Goal: Task Accomplishment & Management: Use online tool/utility

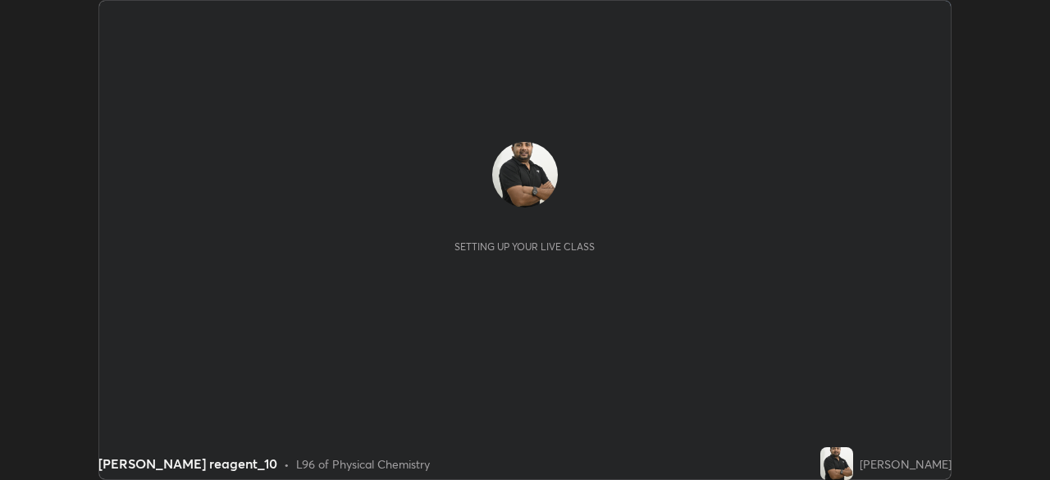
scroll to position [480, 1049]
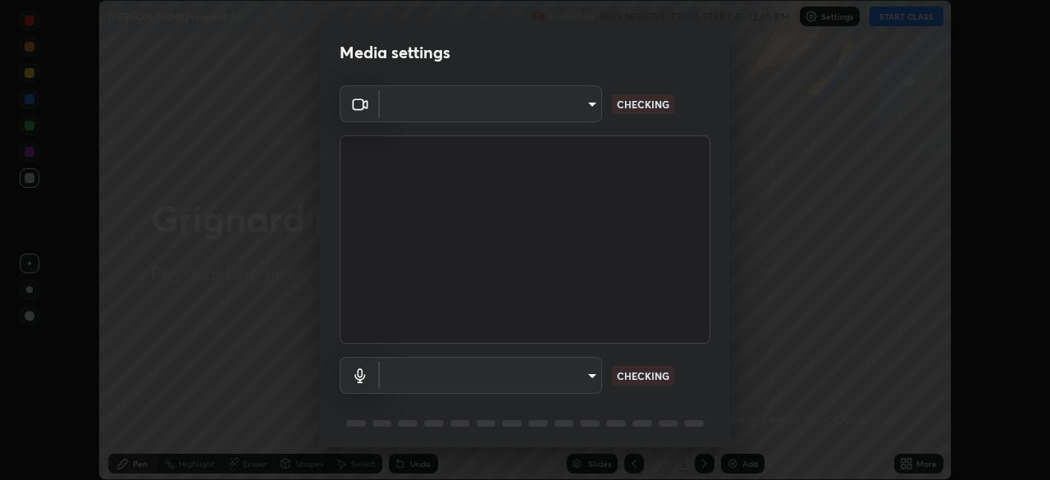
type input "3bea1df48e732a75bf676bd7aea8333698cc18d562ba91d0e9938fe52c76050e"
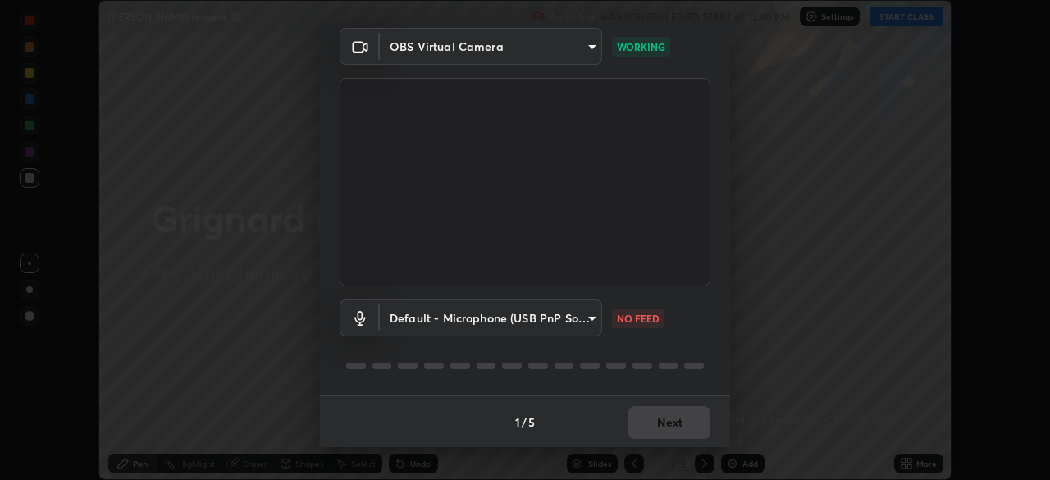
click at [590, 312] on body "Erase all Grignard reagent_10 Recording WAS SCHEDULED TO START AT 12:40 PM Sett…" at bounding box center [525, 240] width 1050 height 480
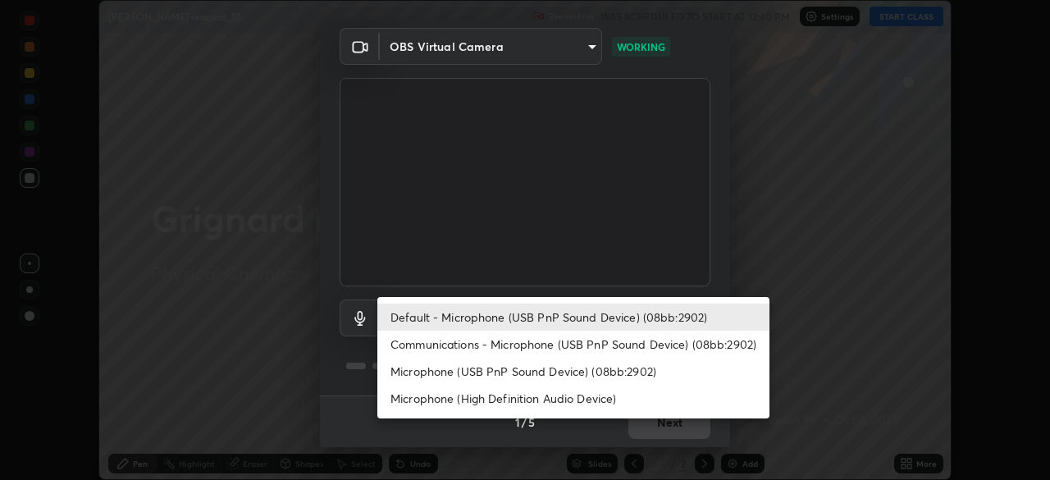
click at [607, 403] on li "Microphone (High Definition Audio Device)" at bounding box center [573, 398] width 392 height 27
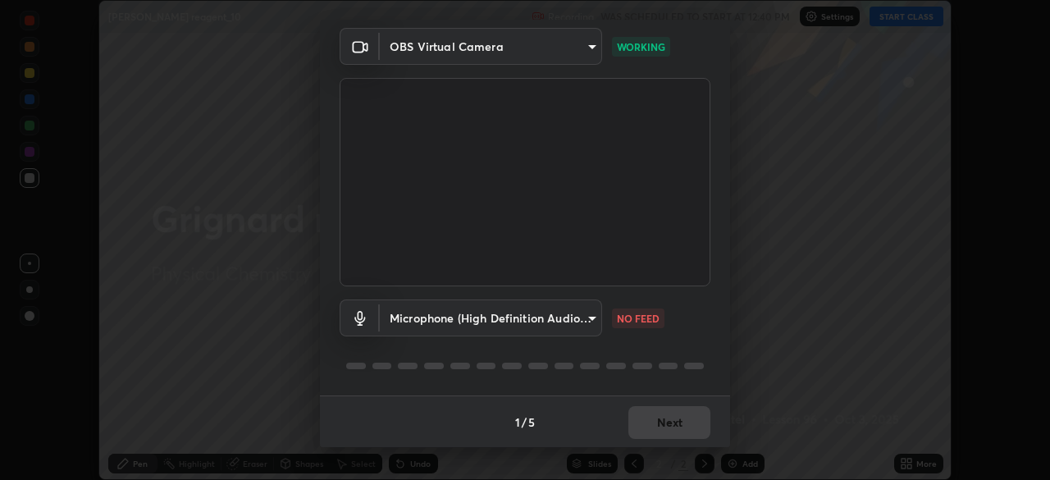
click at [584, 320] on body "Erase all Grignard reagent_10 Recording WAS SCHEDULED TO START AT 12:40 PM Sett…" at bounding box center [525, 240] width 1050 height 480
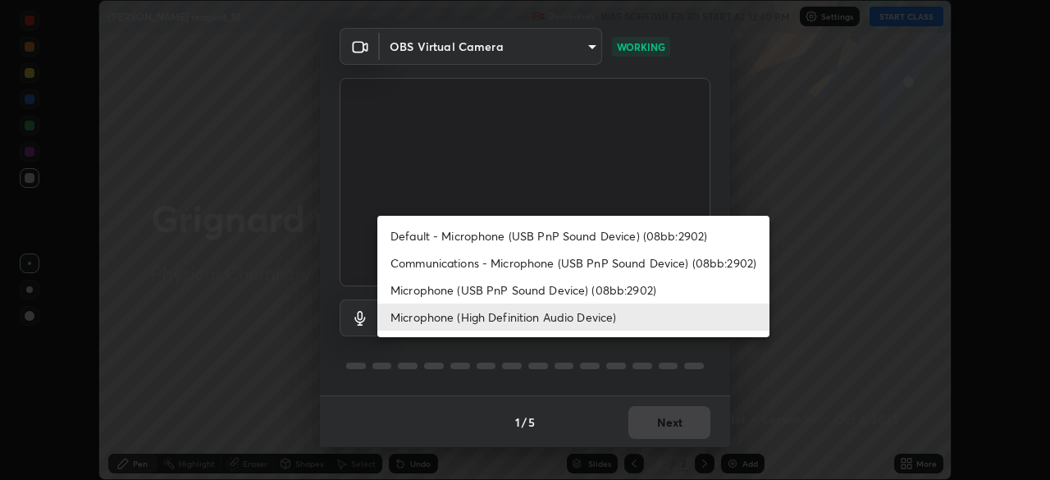
click at [586, 312] on li "Microphone (High Definition Audio Device)" at bounding box center [573, 316] width 392 height 27
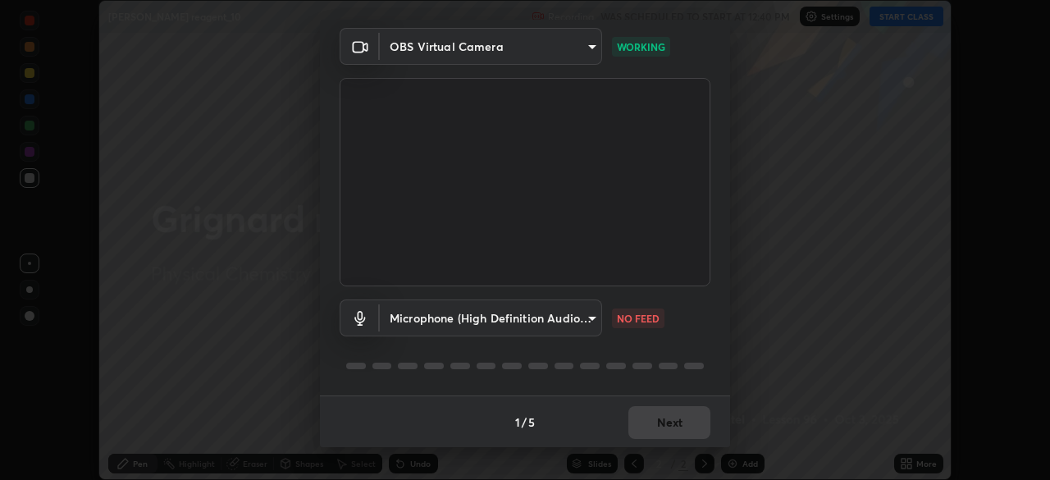
click at [587, 318] on body "Erase all Grignard reagent_10 Recording WAS SCHEDULED TO START AT 12:40 PM Sett…" at bounding box center [525, 240] width 1050 height 480
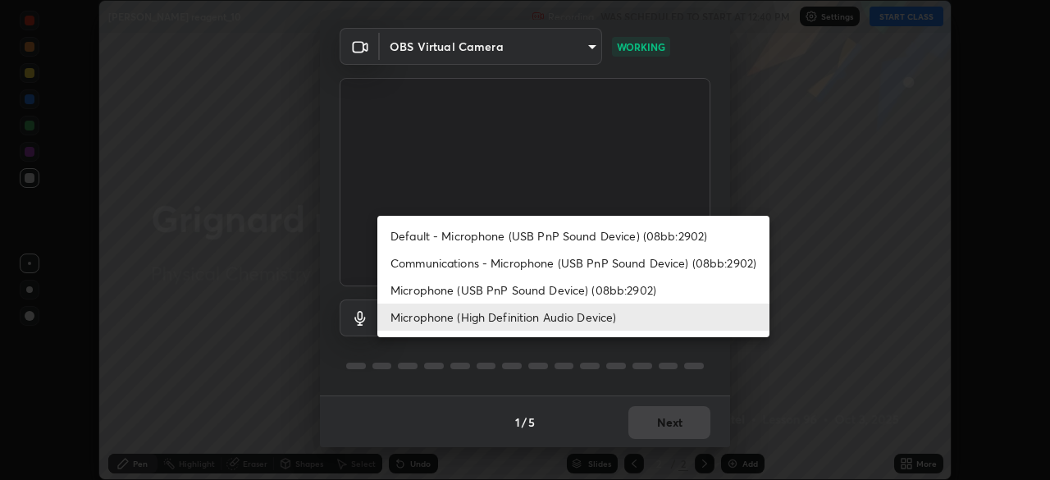
click at [601, 291] on li "Microphone (USB PnP Sound Device) (08bb:2902)" at bounding box center [573, 289] width 392 height 27
type input "7b22761036ad301dde5fcf49ee84bba252979cb7adbddb5ae9962c7faf3214cb"
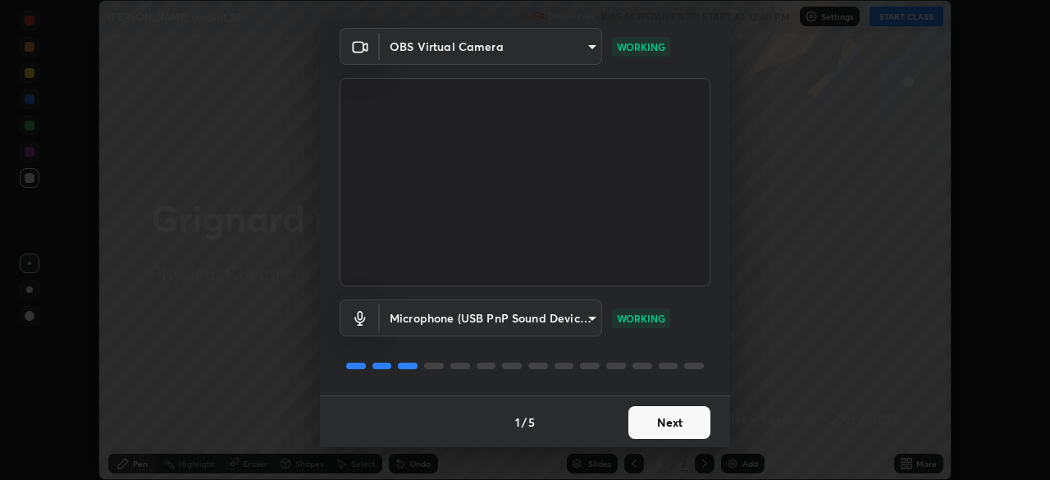
click at [684, 422] on button "Next" at bounding box center [669, 422] width 82 height 33
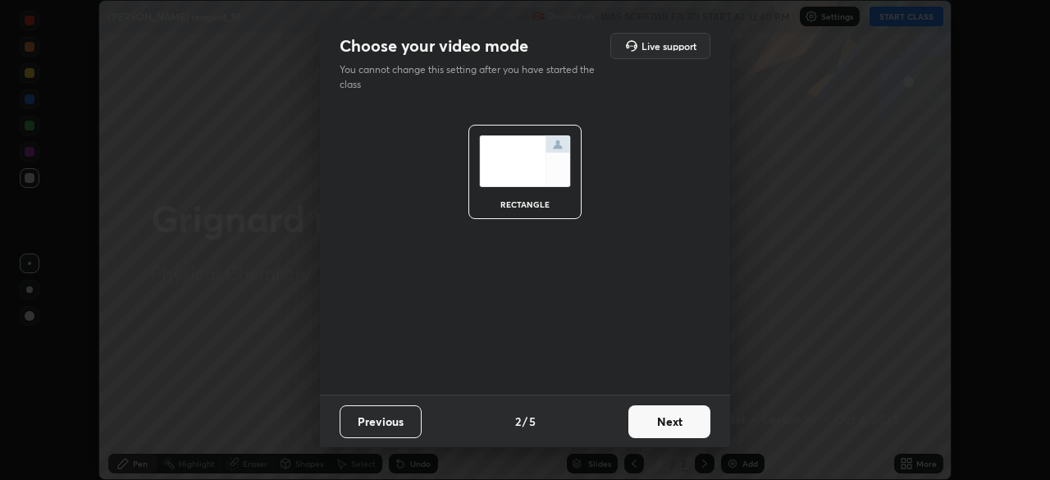
click at [699, 423] on button "Next" at bounding box center [669, 421] width 82 height 33
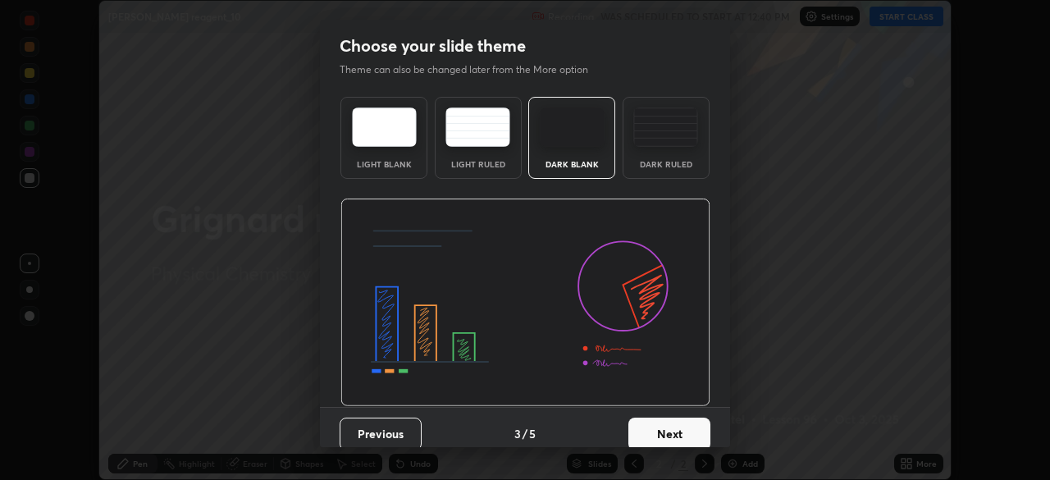
click at [692, 435] on button "Next" at bounding box center [669, 433] width 82 height 33
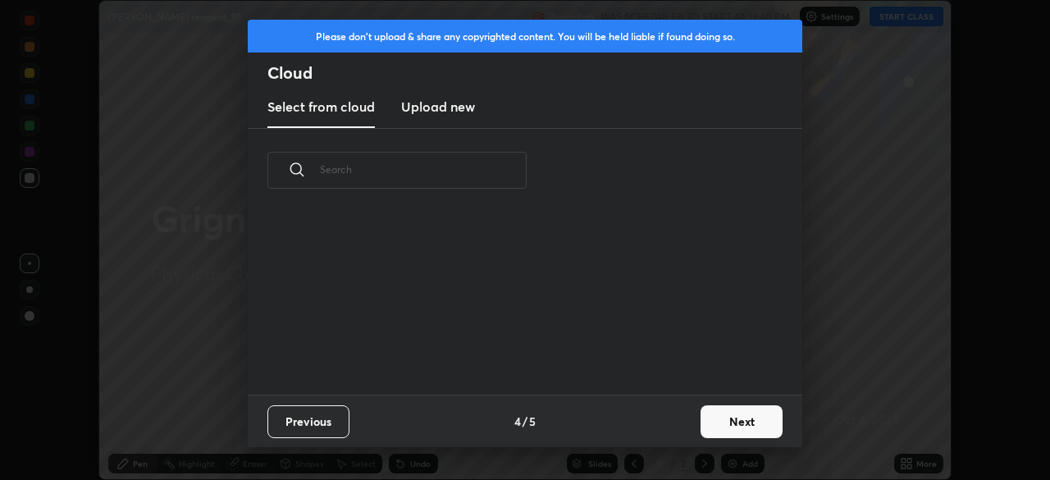
scroll to position [182, 526]
click at [700, 407] on div "Previous 4 / 5 Next" at bounding box center [525, 420] width 554 height 52
click at [725, 426] on button "Next" at bounding box center [741, 421] width 82 height 33
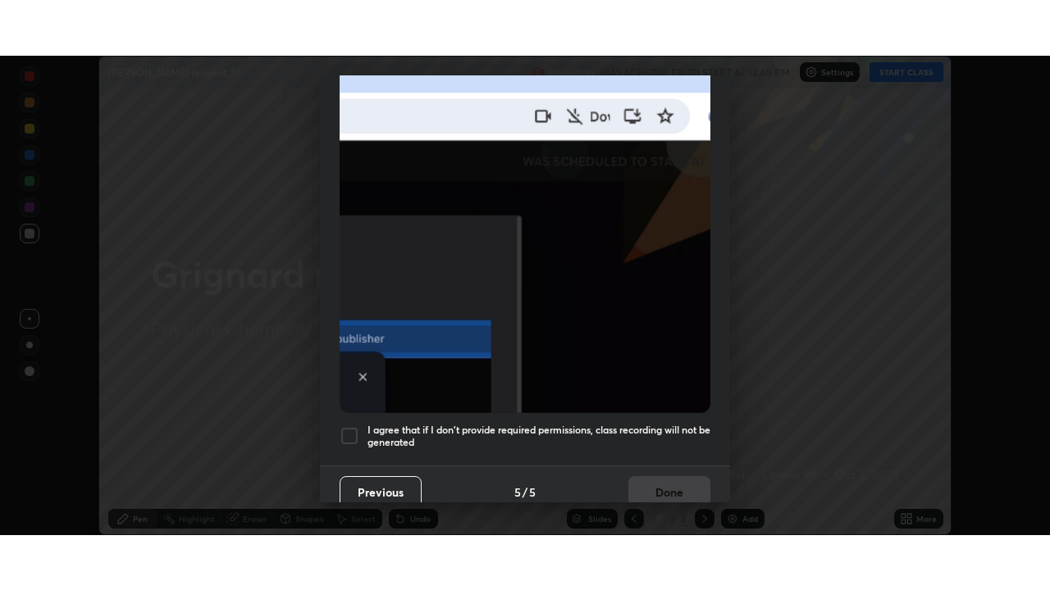
scroll to position [392, 0]
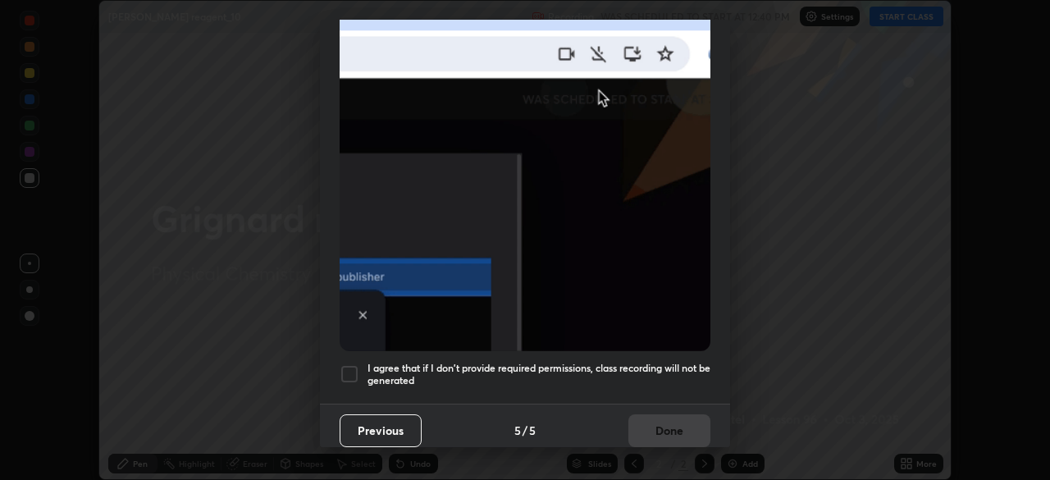
click at [651, 365] on h5 "I agree that if I don't provide required permissions, class recording will not …" at bounding box center [538, 374] width 343 height 25
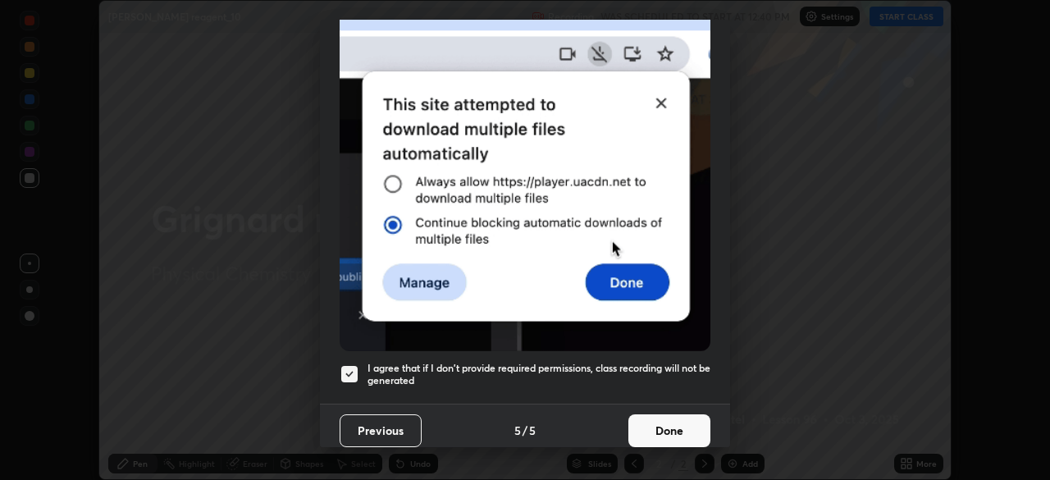
click at [675, 424] on button "Done" at bounding box center [669, 430] width 82 height 33
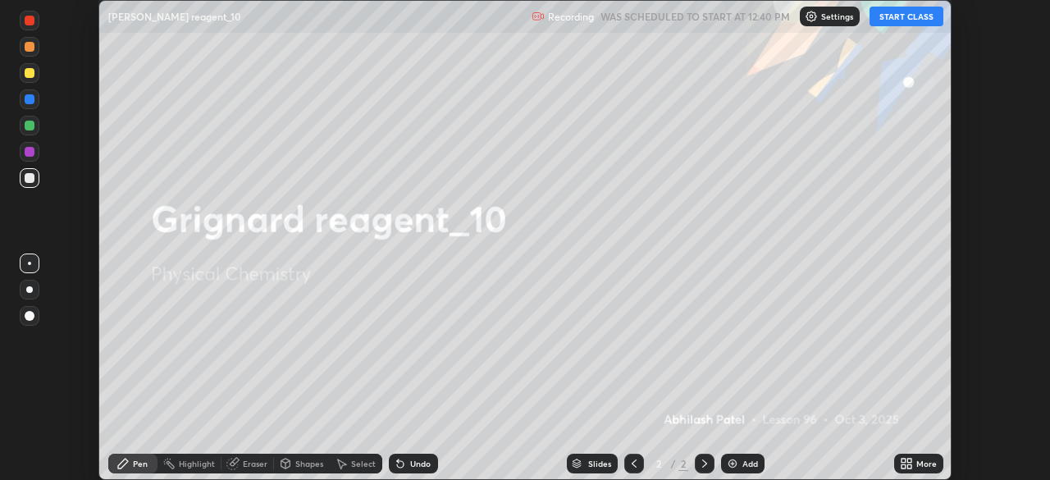
click at [909, 460] on icon at bounding box center [909, 460] width 4 height 4
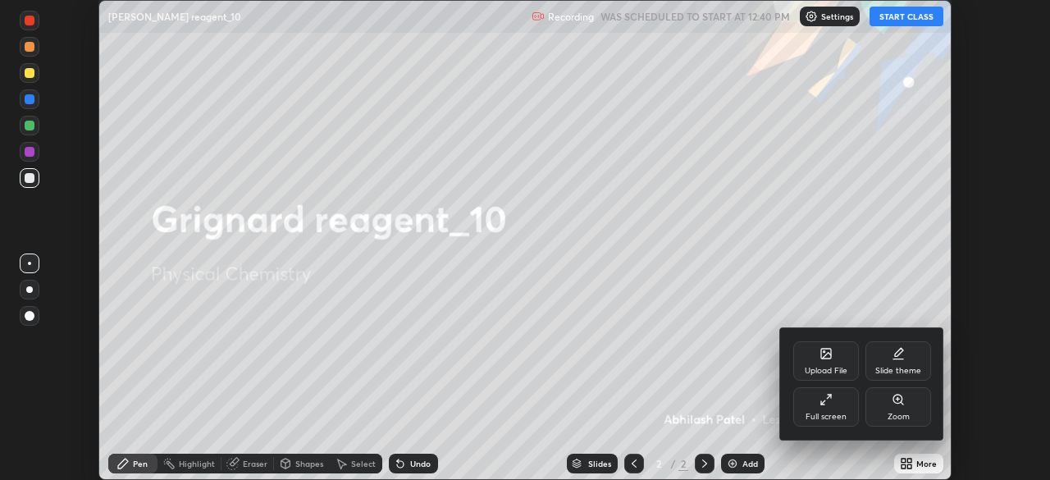
click at [845, 412] on div "Full screen" at bounding box center [825, 416] width 41 height 8
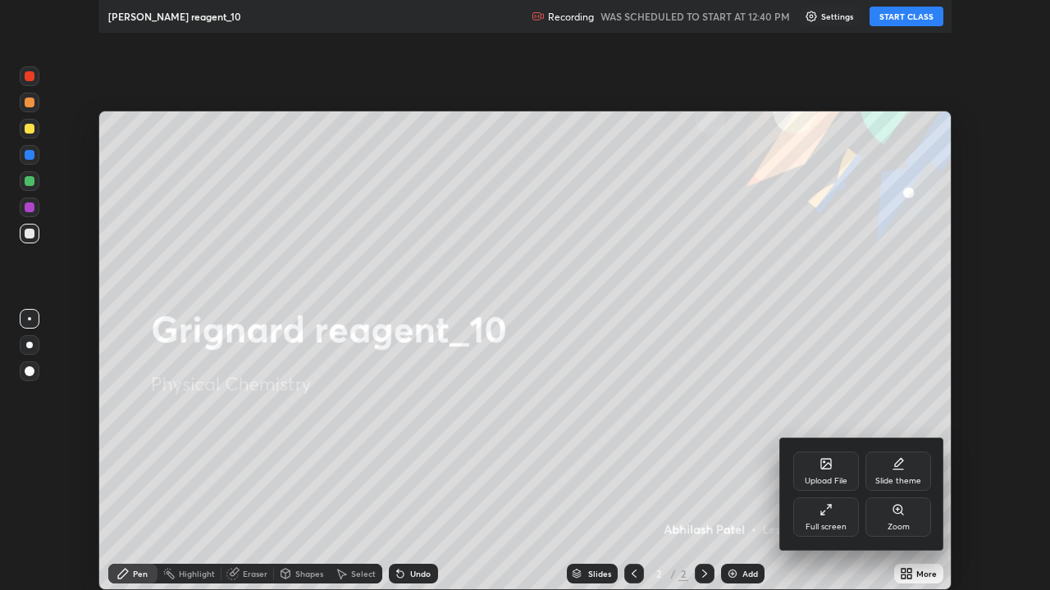
scroll to position [590, 1050]
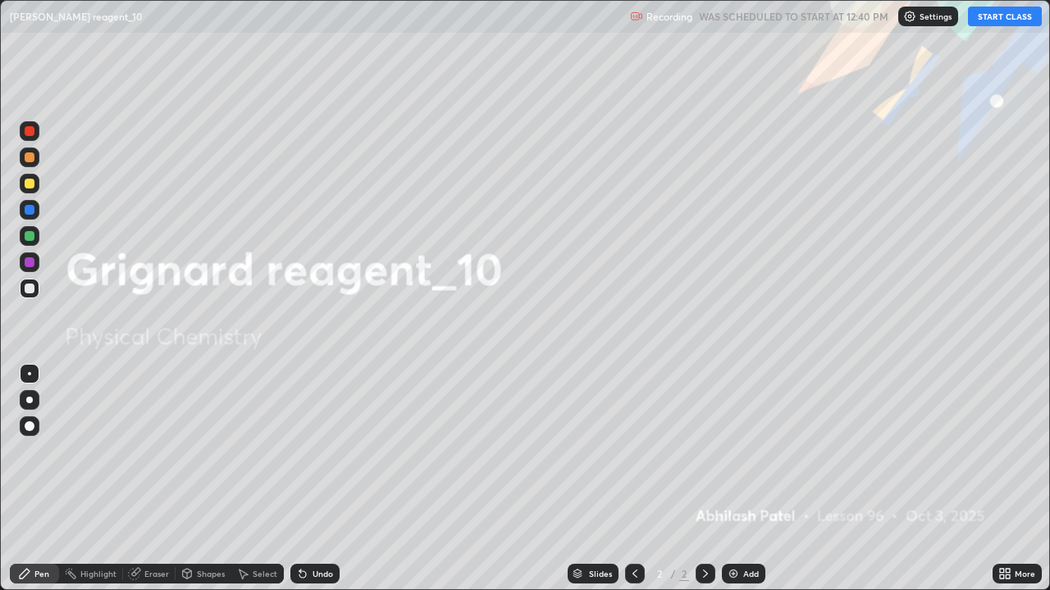
click at [741, 479] on div "Add" at bounding box center [743, 574] width 43 height 20
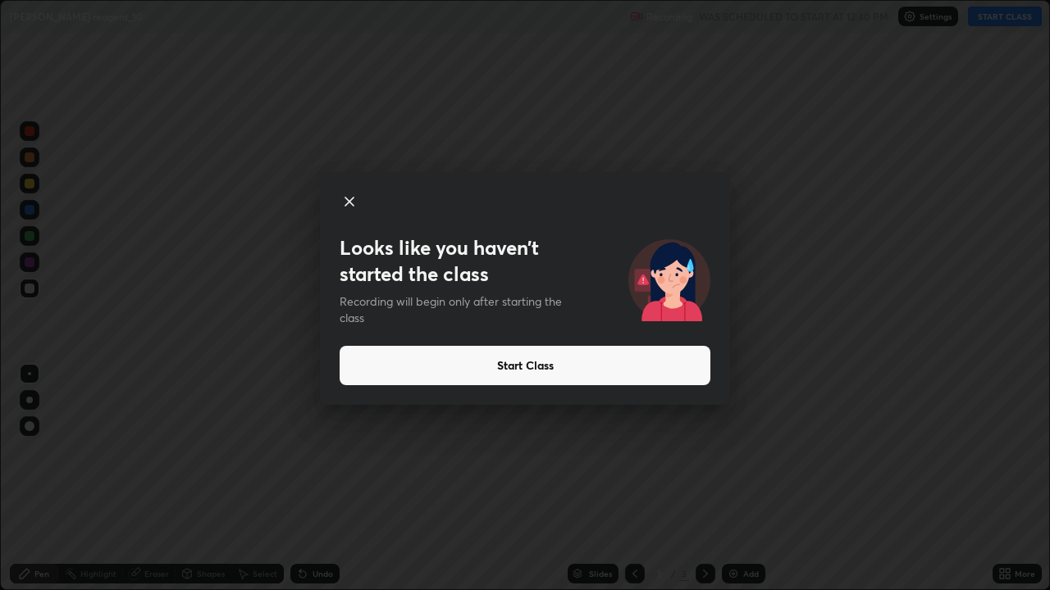
click at [394, 382] on button "Start Class" at bounding box center [524, 365] width 371 height 39
click at [397, 359] on button "Start Class" at bounding box center [524, 365] width 371 height 39
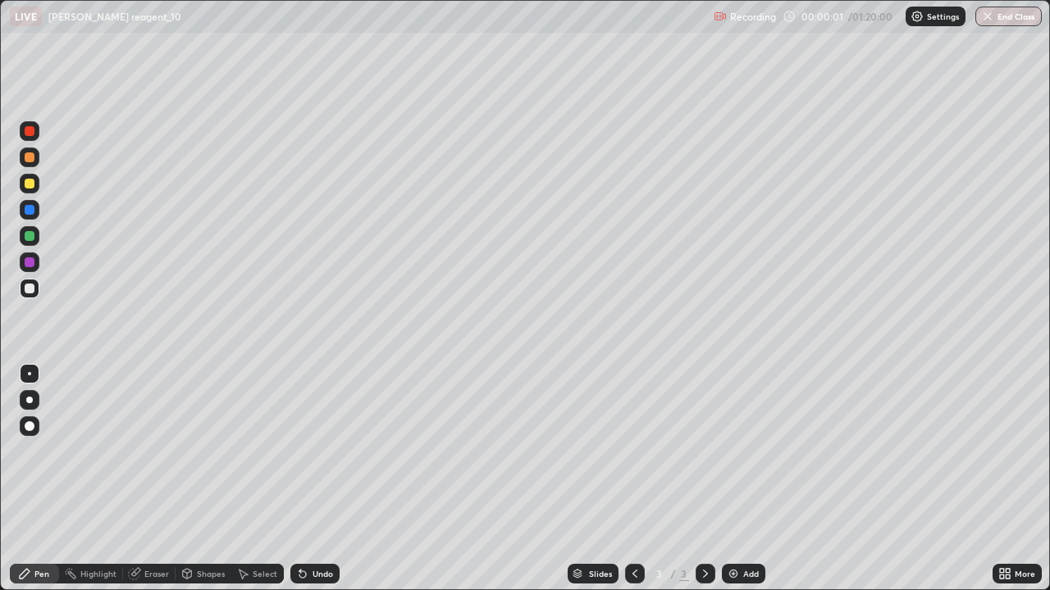
click at [738, 479] on div "Add" at bounding box center [743, 574] width 43 height 20
click at [207, 479] on div "Shapes" at bounding box center [203, 574] width 56 height 20
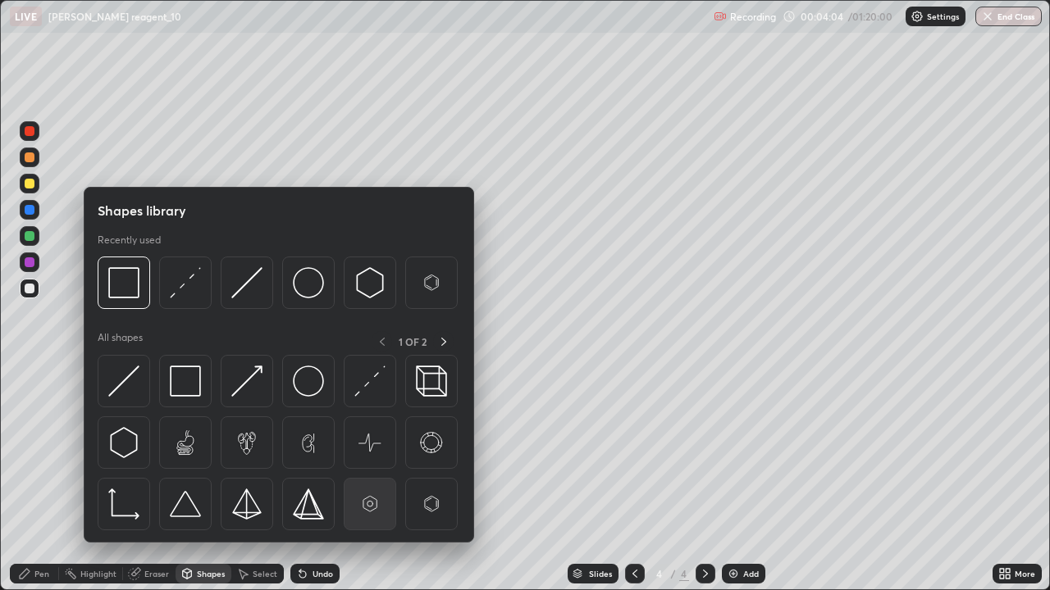
click at [372, 479] on img at bounding box center [369, 504] width 31 height 31
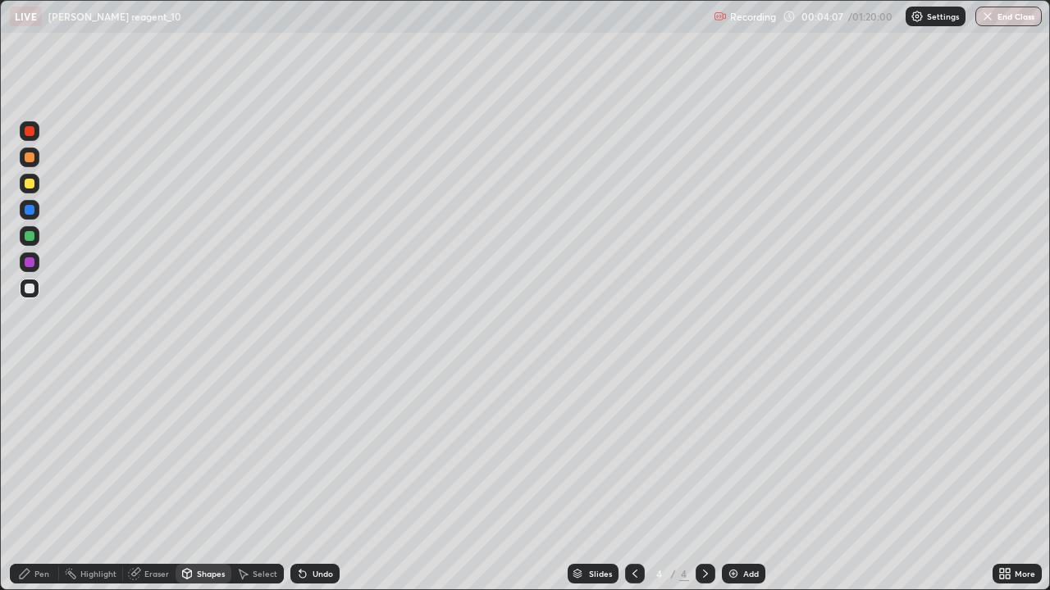
click at [318, 479] on div "Undo" at bounding box center [314, 574] width 49 height 20
click at [52, 479] on div "Pen" at bounding box center [34, 574] width 49 height 20
click at [28, 402] on div at bounding box center [29, 400] width 7 height 7
click at [212, 479] on div "Shapes" at bounding box center [203, 574] width 56 height 20
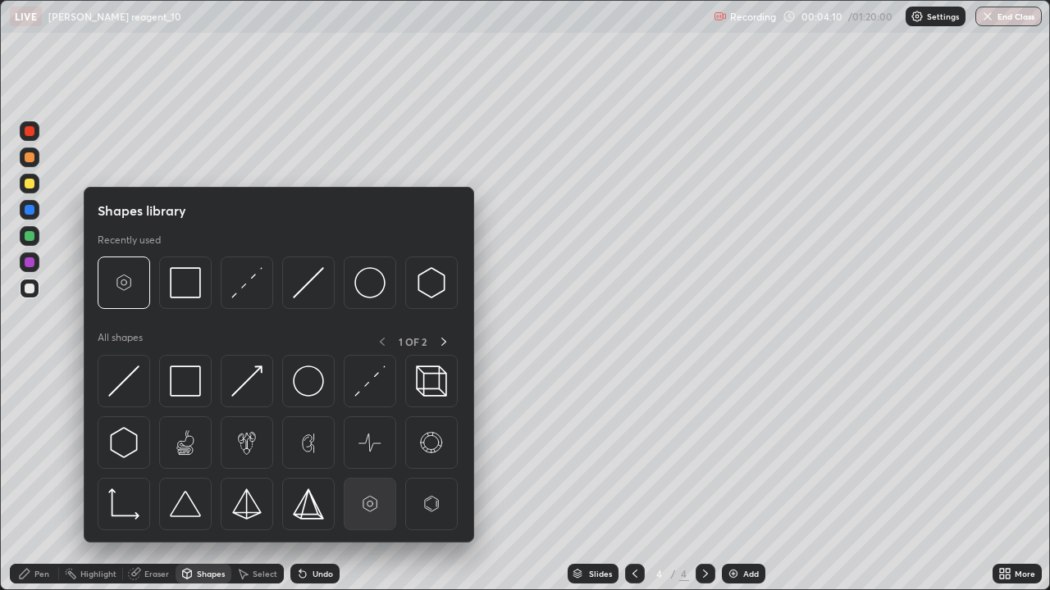
click at [379, 479] on img at bounding box center [369, 504] width 31 height 31
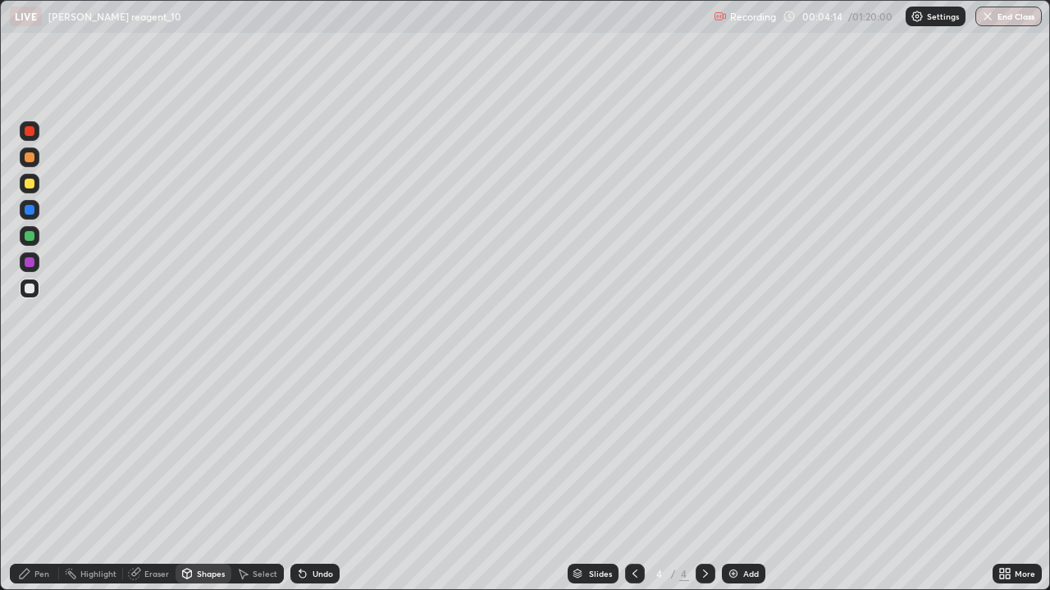
click at [39, 479] on div "Pen" at bounding box center [41, 574] width 15 height 8
click at [215, 479] on div "Shapes" at bounding box center [203, 574] width 56 height 20
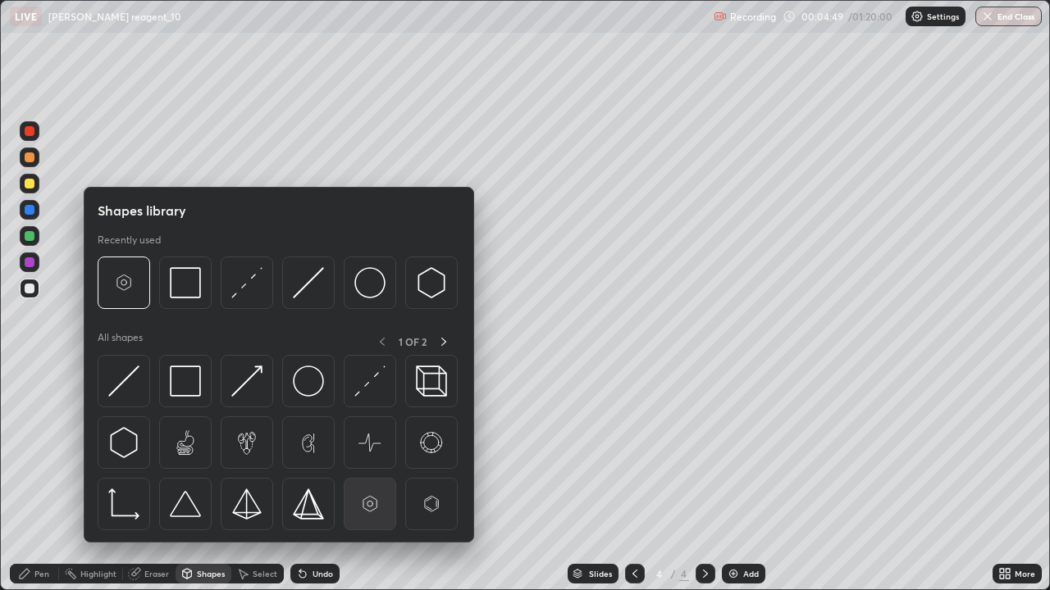
click at [367, 479] on img at bounding box center [369, 504] width 31 height 31
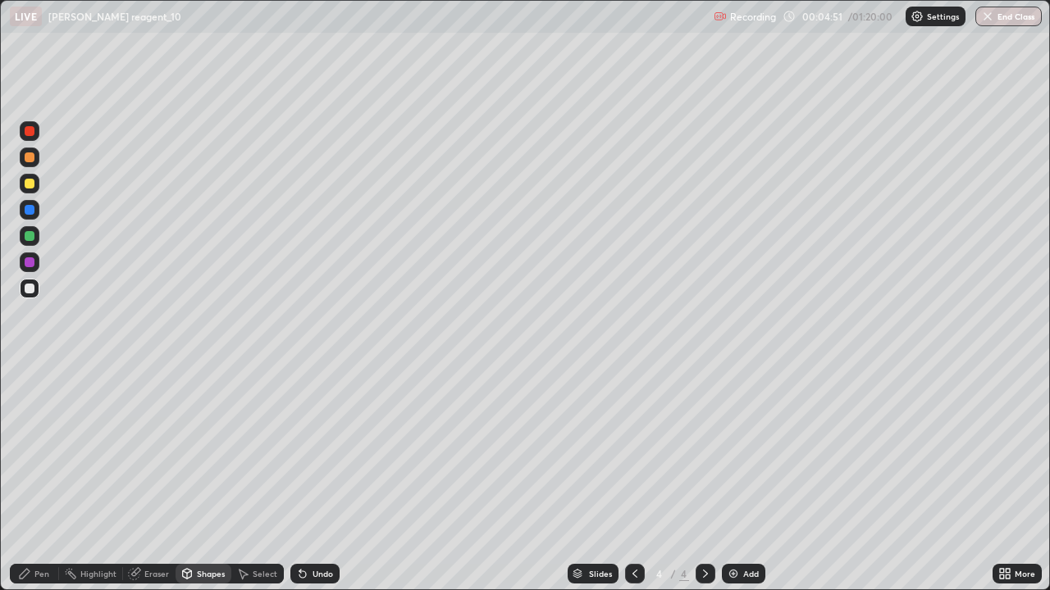
click at [52, 479] on div "Pen" at bounding box center [34, 574] width 49 height 20
click at [328, 479] on div "Undo" at bounding box center [322, 574] width 21 height 8
click at [325, 479] on div "Undo" at bounding box center [314, 574] width 49 height 20
click at [331, 479] on div "Undo" at bounding box center [314, 574] width 49 height 20
click at [157, 479] on div "Eraser" at bounding box center [156, 574] width 25 height 8
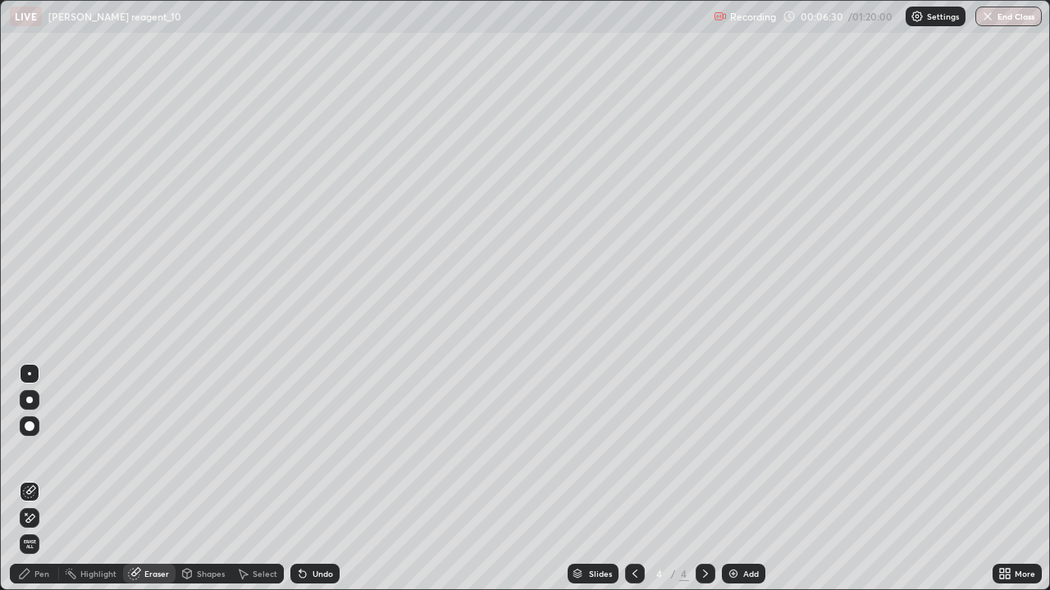
click at [250, 479] on div "Select" at bounding box center [257, 574] width 52 height 20
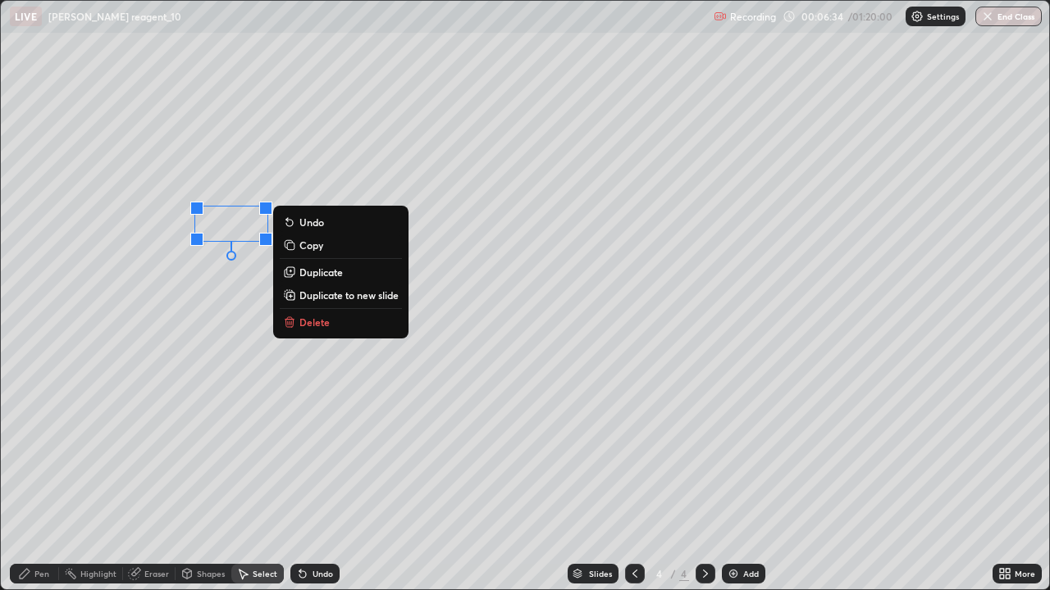
click at [244, 277] on div "0 ° Undo Copy Duplicate Duplicate to new slide Delete" at bounding box center [525, 296] width 1049 height 590
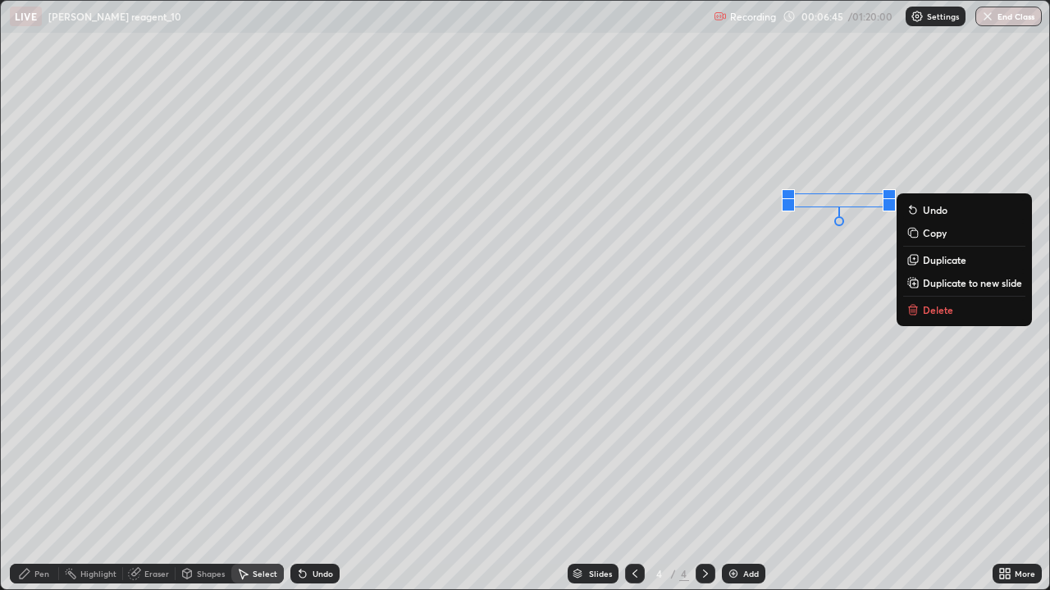
click at [823, 287] on div "0 ° Undo Copy Duplicate Duplicate to new slide Delete" at bounding box center [525, 296] width 1049 height 590
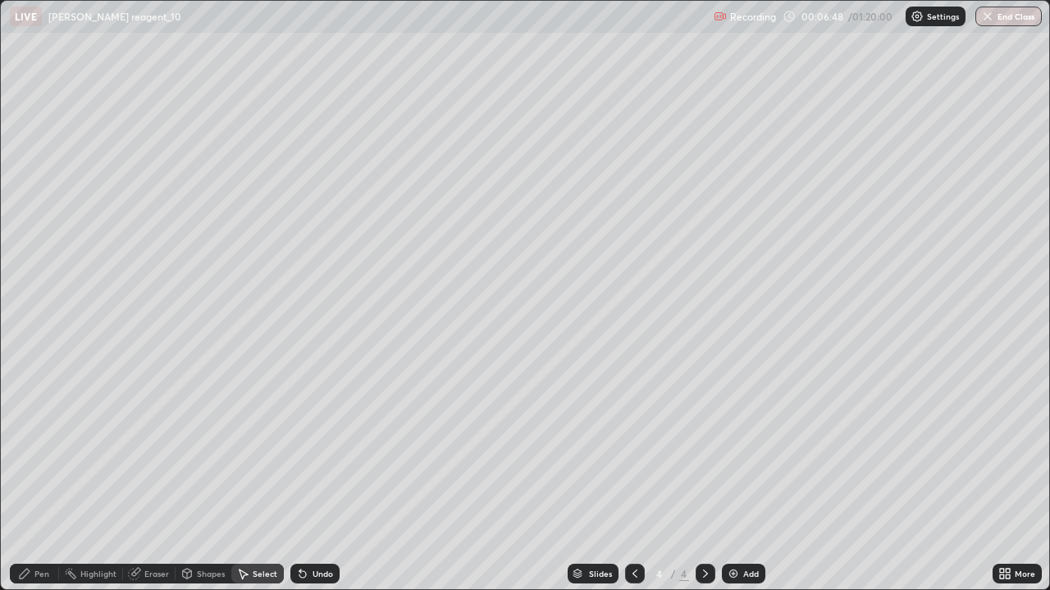
click at [34, 479] on div "Pen" at bounding box center [34, 574] width 49 height 20
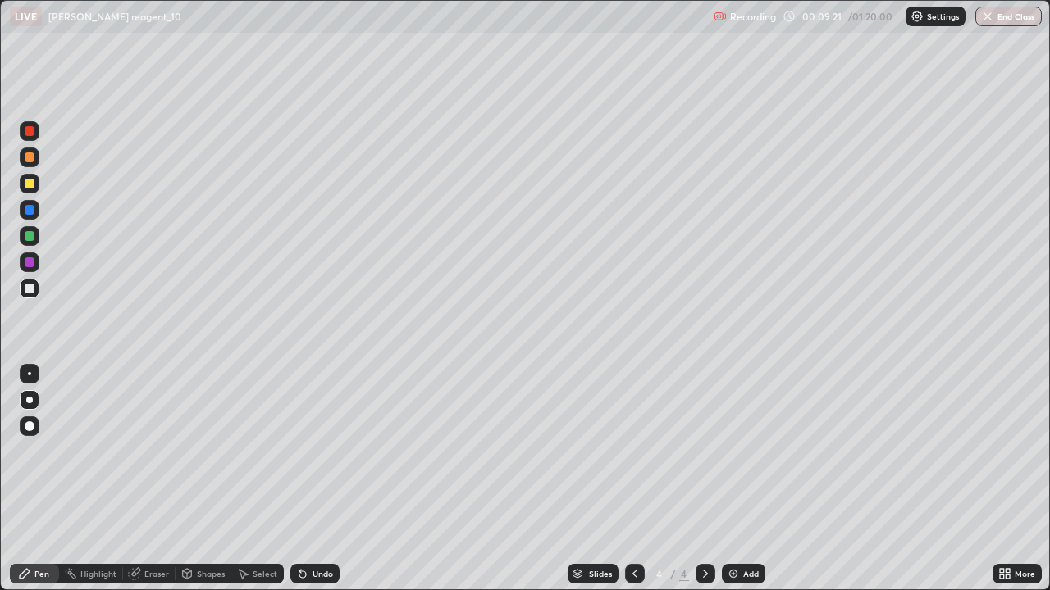
click at [739, 479] on div "Add" at bounding box center [743, 574] width 43 height 20
click at [204, 479] on div "Shapes" at bounding box center [203, 574] width 56 height 20
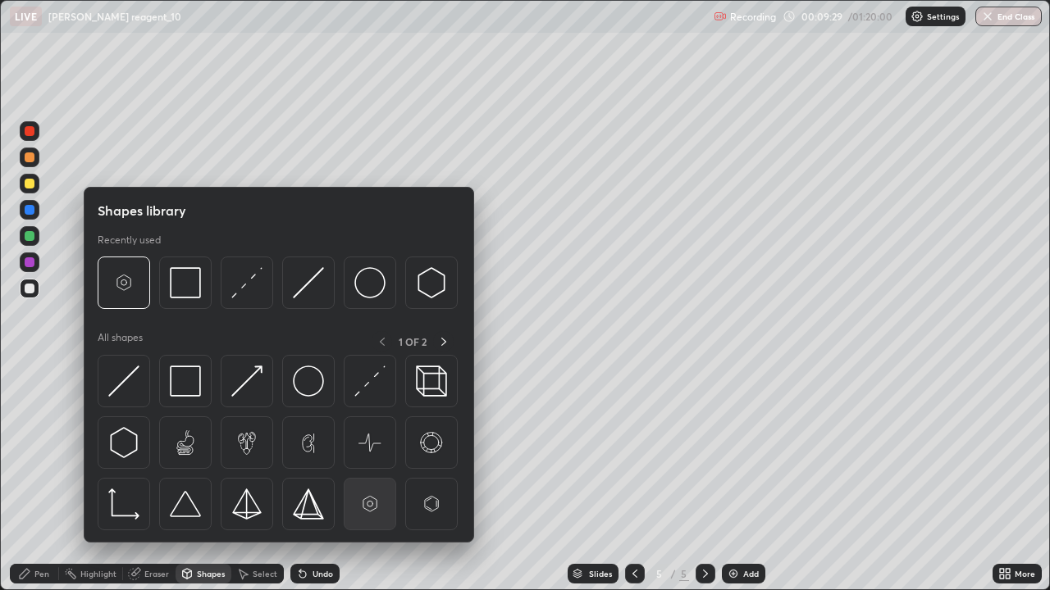
click at [371, 479] on img at bounding box center [369, 504] width 31 height 31
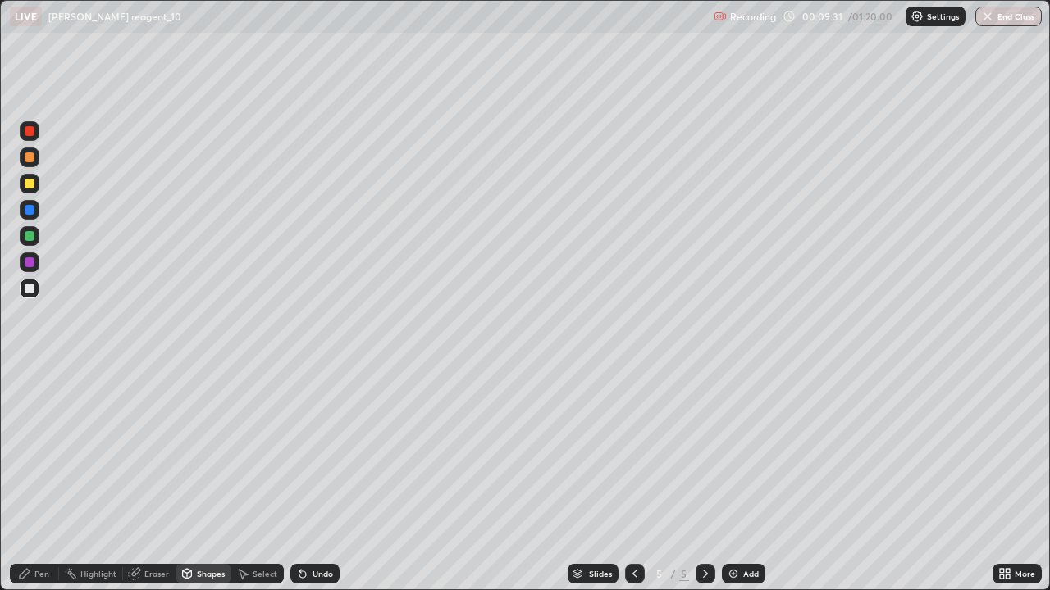
click at [48, 479] on div "Pen" at bounding box center [41, 574] width 15 height 8
click at [22, 264] on div at bounding box center [30, 263] width 20 height 20
click at [741, 479] on div "Add" at bounding box center [743, 574] width 43 height 20
click at [30, 281] on div at bounding box center [30, 289] width 20 height 20
click at [333, 479] on div "Undo" at bounding box center [314, 574] width 49 height 20
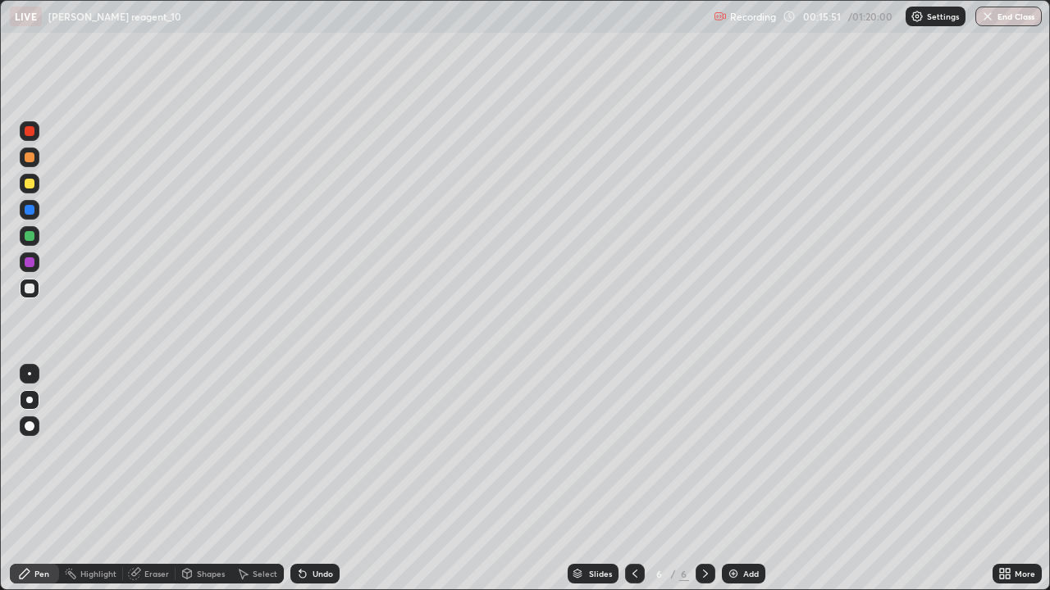
click at [326, 479] on div "Undo" at bounding box center [322, 574] width 21 height 8
click at [323, 479] on div "Undo" at bounding box center [322, 574] width 21 height 8
click at [741, 479] on div "Add" at bounding box center [743, 574] width 43 height 20
click at [311, 479] on div "Undo" at bounding box center [314, 574] width 49 height 20
click at [316, 479] on div "Undo" at bounding box center [322, 574] width 21 height 8
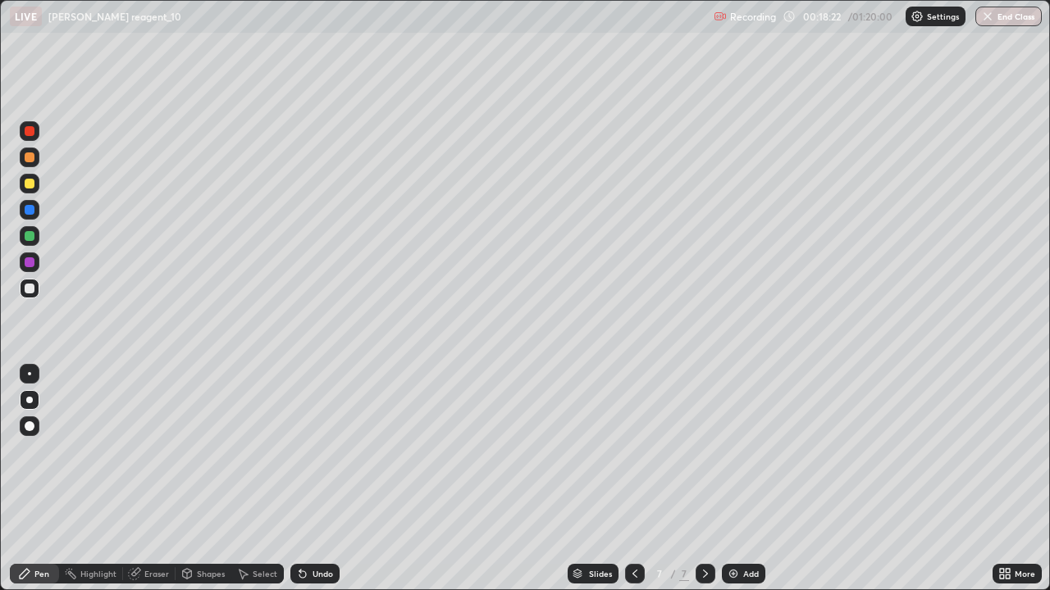
click at [318, 479] on div "Undo" at bounding box center [322, 574] width 21 height 8
click at [324, 479] on div "Undo" at bounding box center [314, 574] width 49 height 20
click at [332, 479] on div "Undo" at bounding box center [314, 574] width 49 height 20
click at [327, 479] on div "Undo" at bounding box center [322, 574] width 21 height 8
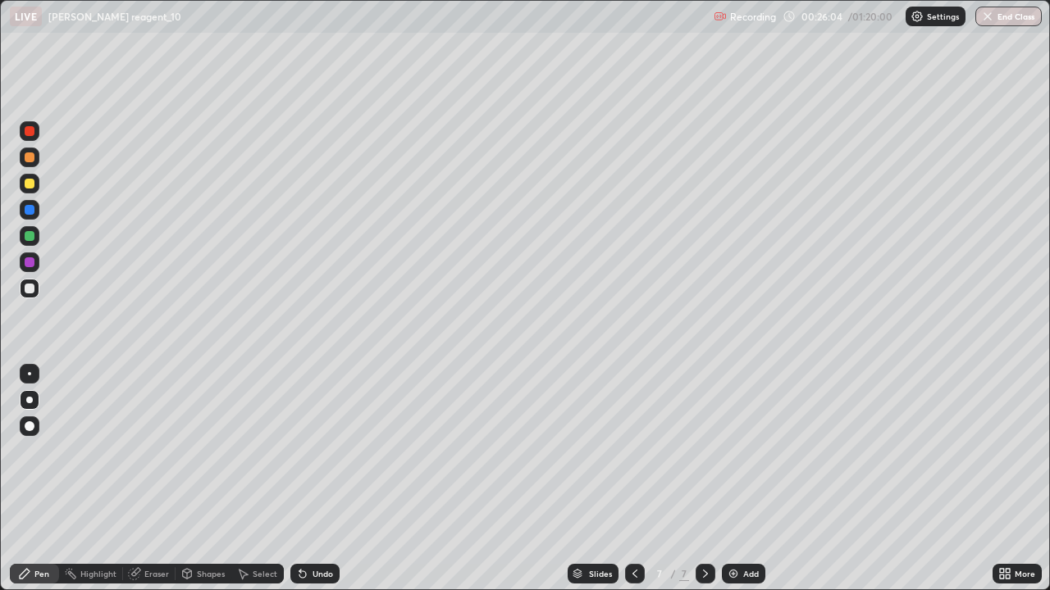
click at [144, 479] on div "Eraser" at bounding box center [156, 574] width 25 height 8
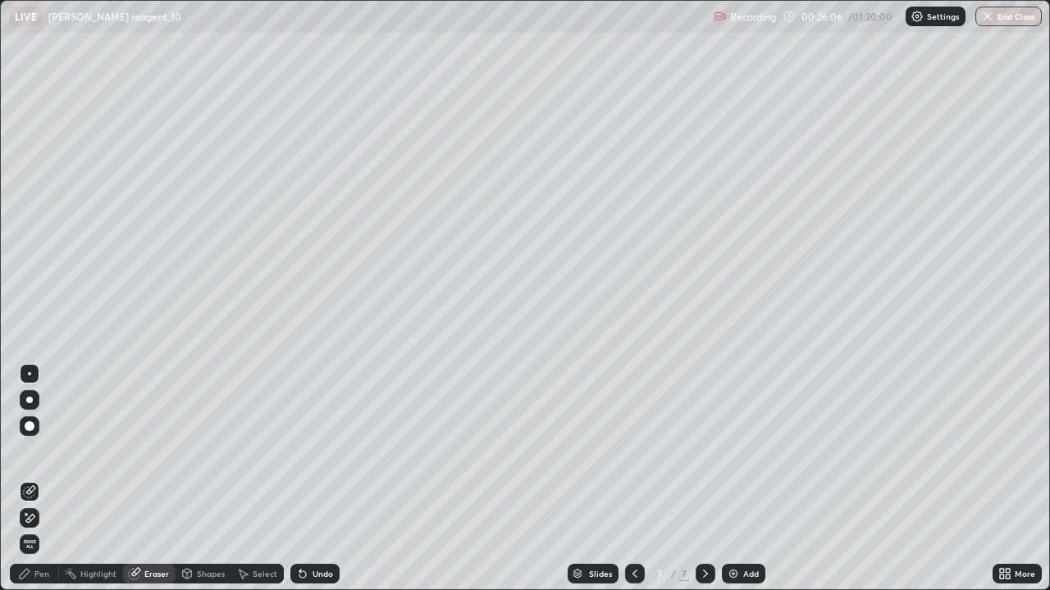
click at [48, 479] on div "Pen" at bounding box center [34, 574] width 49 height 20
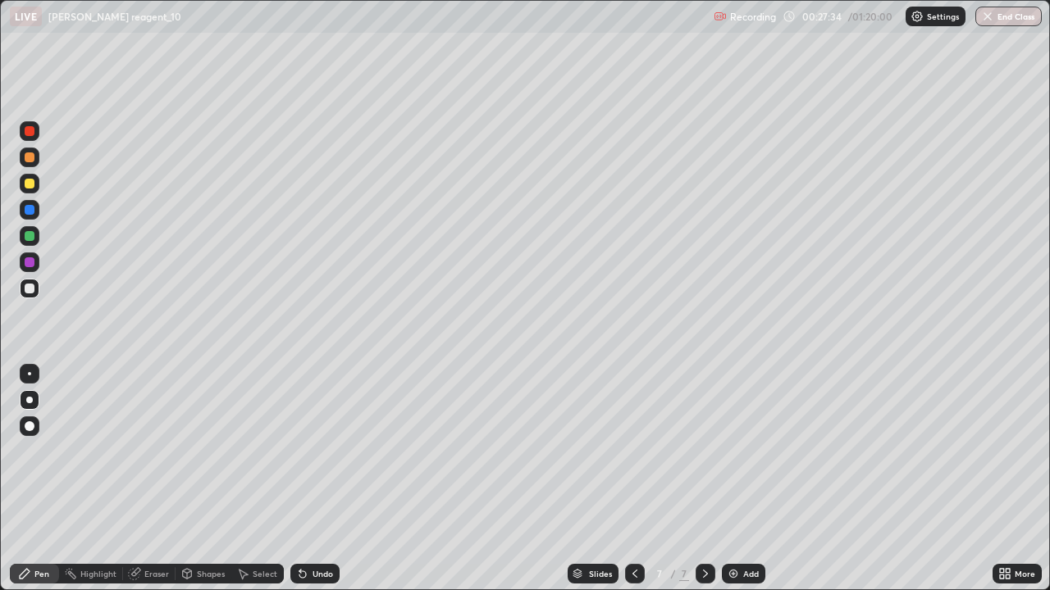
click at [48, 479] on div "Pen" at bounding box center [41, 574] width 15 height 8
click at [152, 479] on div "Eraser" at bounding box center [156, 574] width 25 height 8
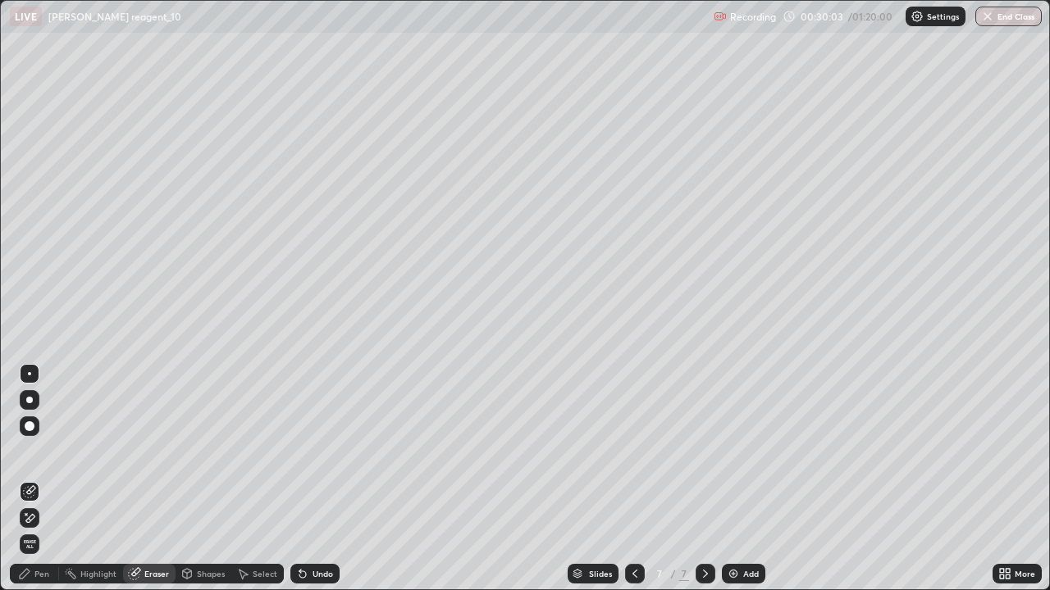
click at [43, 479] on div "Pen" at bounding box center [41, 574] width 15 height 8
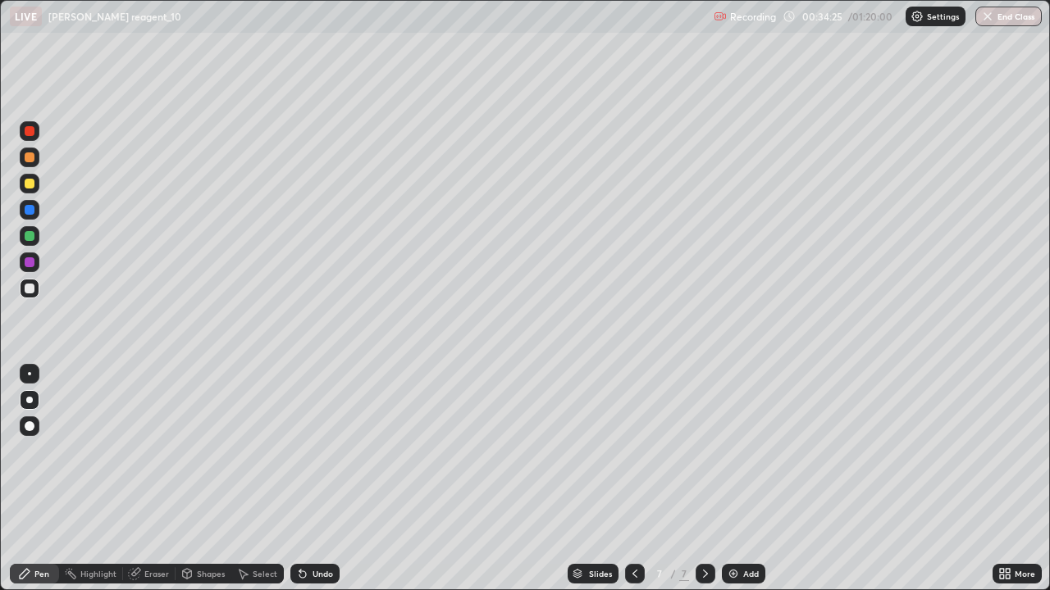
click at [642, 479] on div at bounding box center [635, 574] width 20 height 20
click at [704, 479] on icon at bounding box center [705, 573] width 13 height 13
click at [711, 479] on div at bounding box center [705, 574] width 20 height 20
click at [707, 479] on icon at bounding box center [705, 573] width 13 height 13
click at [704, 479] on icon at bounding box center [705, 573] width 13 height 13
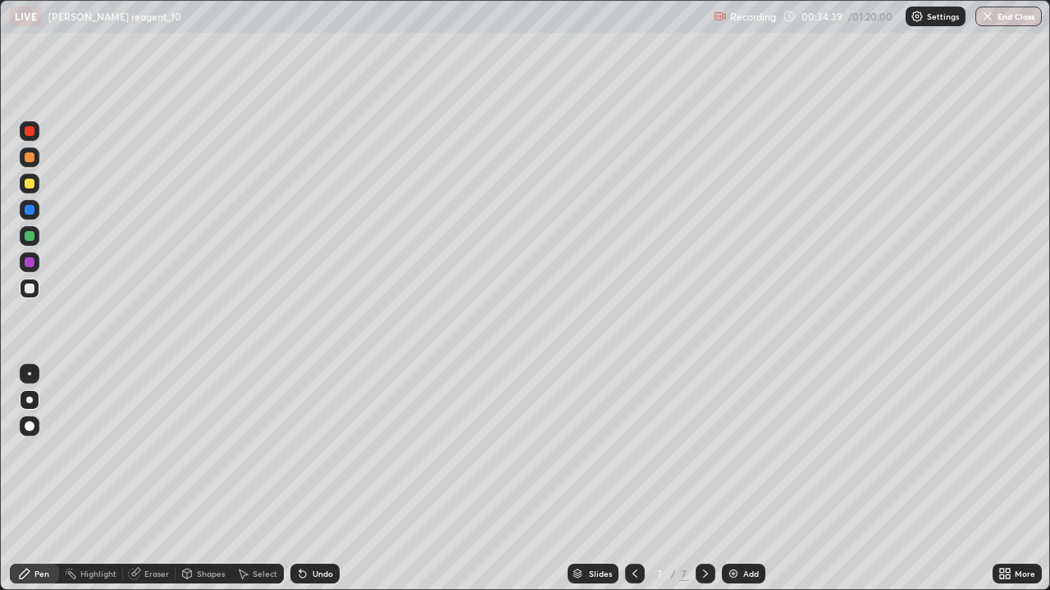
click at [754, 479] on div "Add" at bounding box center [751, 574] width 16 height 8
click at [28, 179] on div at bounding box center [30, 184] width 10 height 10
click at [331, 479] on div "Undo" at bounding box center [314, 574] width 49 height 20
click at [334, 479] on div "Undo" at bounding box center [314, 574] width 49 height 20
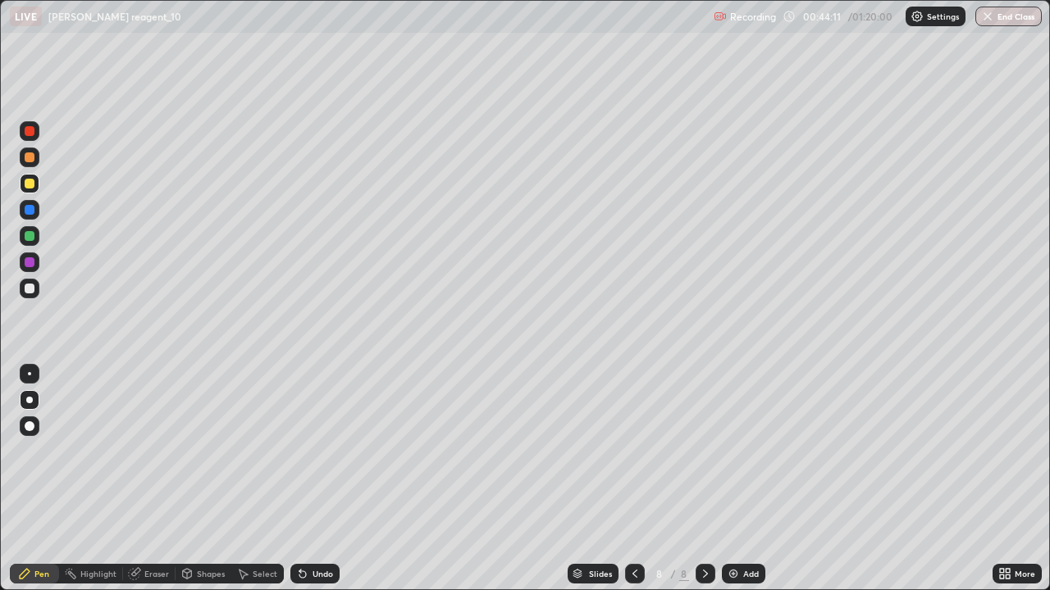
click at [743, 479] on div "Add" at bounding box center [751, 574] width 16 height 8
click at [212, 479] on div "Shapes" at bounding box center [211, 574] width 28 height 8
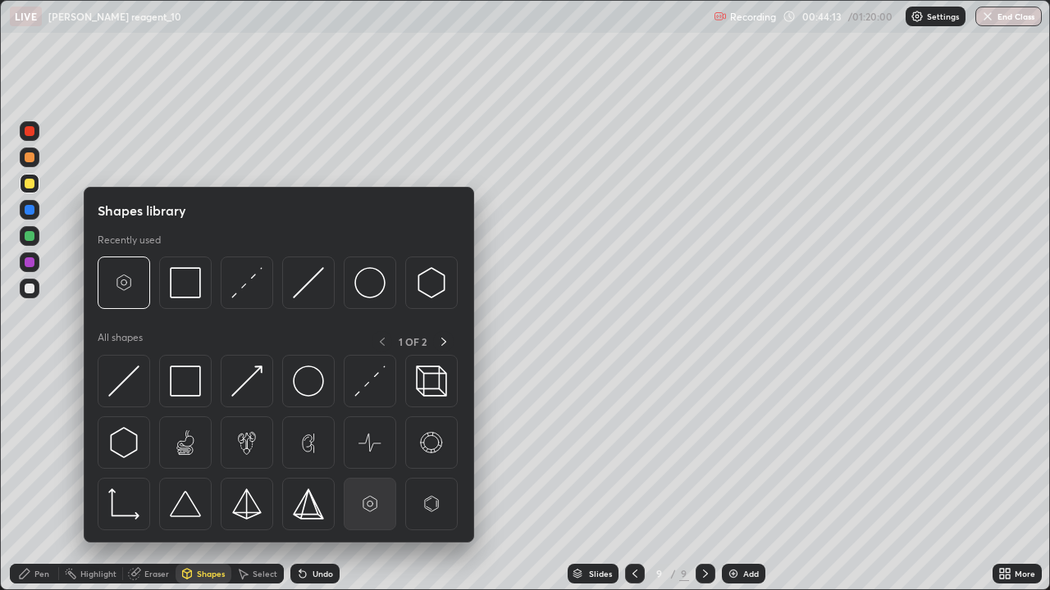
click at [366, 479] on img at bounding box center [369, 504] width 31 height 31
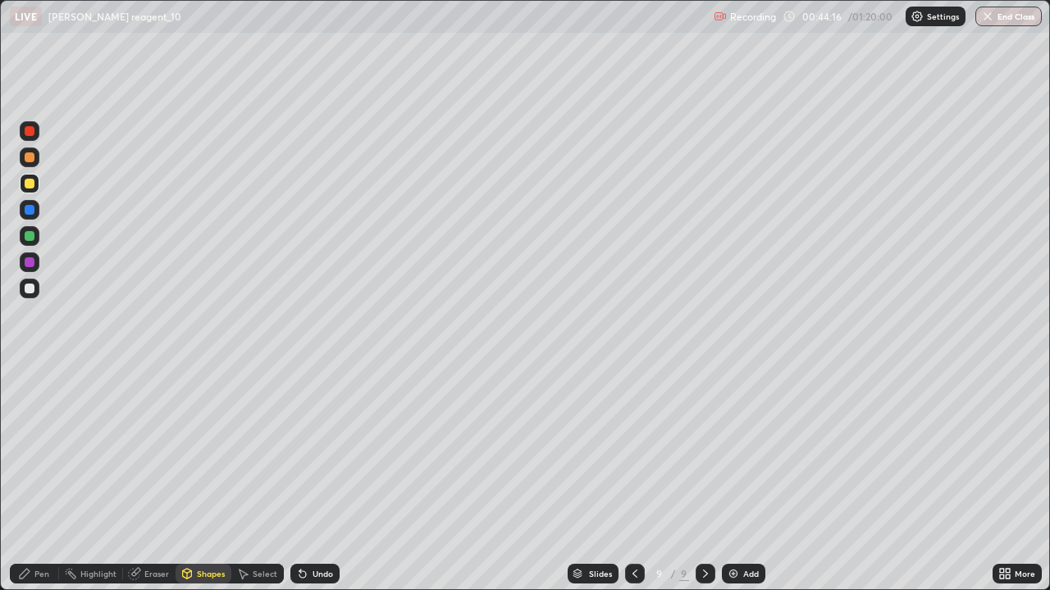
click at [47, 479] on div "Pen" at bounding box center [34, 574] width 49 height 20
click at [323, 479] on div "Undo" at bounding box center [314, 574] width 49 height 20
click at [321, 479] on div "Undo" at bounding box center [314, 574] width 49 height 20
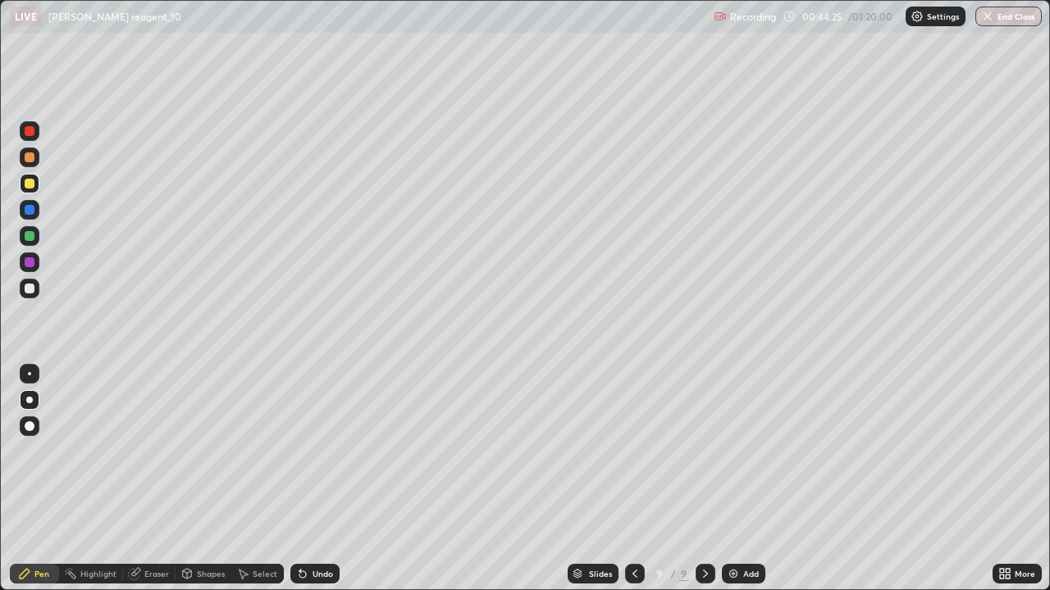
click at [321, 479] on div "Undo" at bounding box center [314, 574] width 49 height 20
click at [31, 159] on div at bounding box center [30, 158] width 10 height 10
click at [328, 479] on div "Undo" at bounding box center [314, 574] width 49 height 20
click at [332, 479] on div "Undo" at bounding box center [314, 574] width 49 height 20
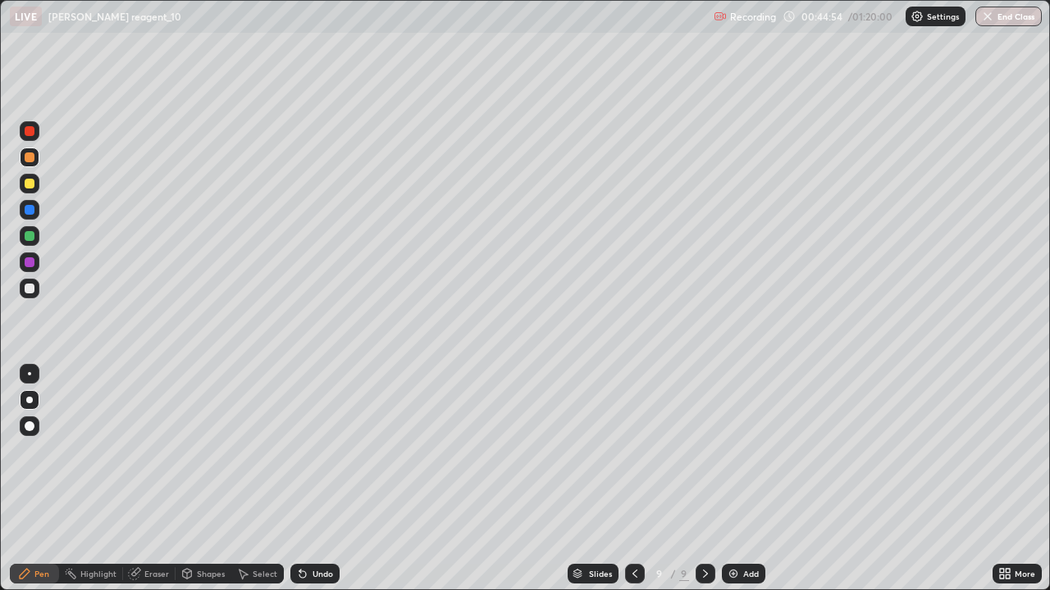
click at [326, 479] on div "Undo" at bounding box center [322, 574] width 21 height 8
click at [332, 479] on div "Undo" at bounding box center [314, 574] width 49 height 20
click at [308, 479] on div "Undo" at bounding box center [314, 574] width 49 height 20
click at [309, 479] on div "Undo" at bounding box center [314, 574] width 49 height 20
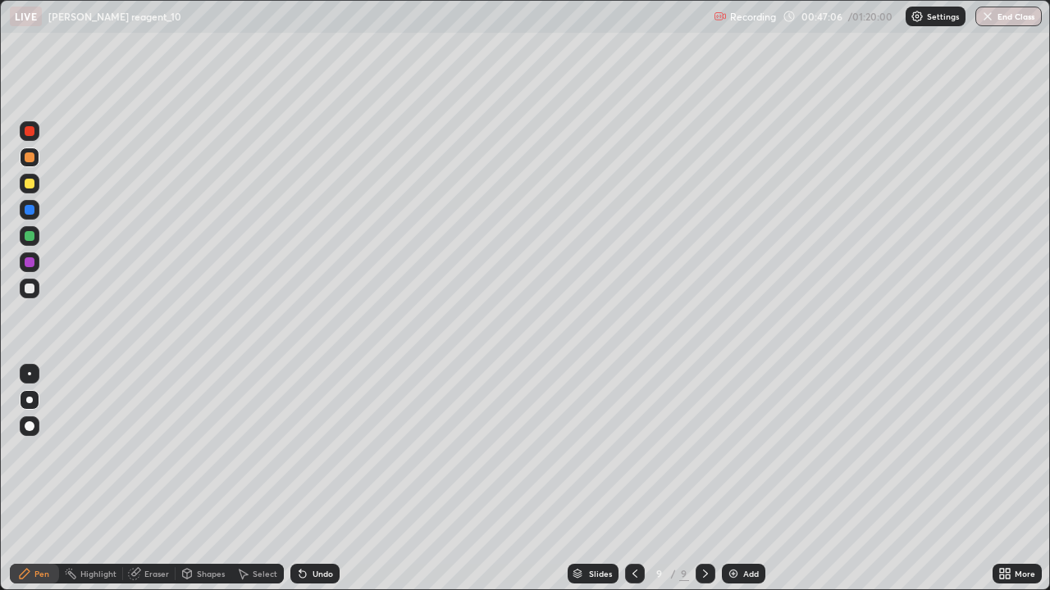
click at [317, 479] on div "Undo" at bounding box center [322, 574] width 21 height 8
click at [315, 479] on div "Undo" at bounding box center [322, 574] width 21 height 8
click at [318, 479] on div "Undo" at bounding box center [314, 574] width 49 height 20
click at [32, 240] on div at bounding box center [30, 236] width 10 height 10
click at [300, 479] on div "Undo" at bounding box center [314, 574] width 49 height 20
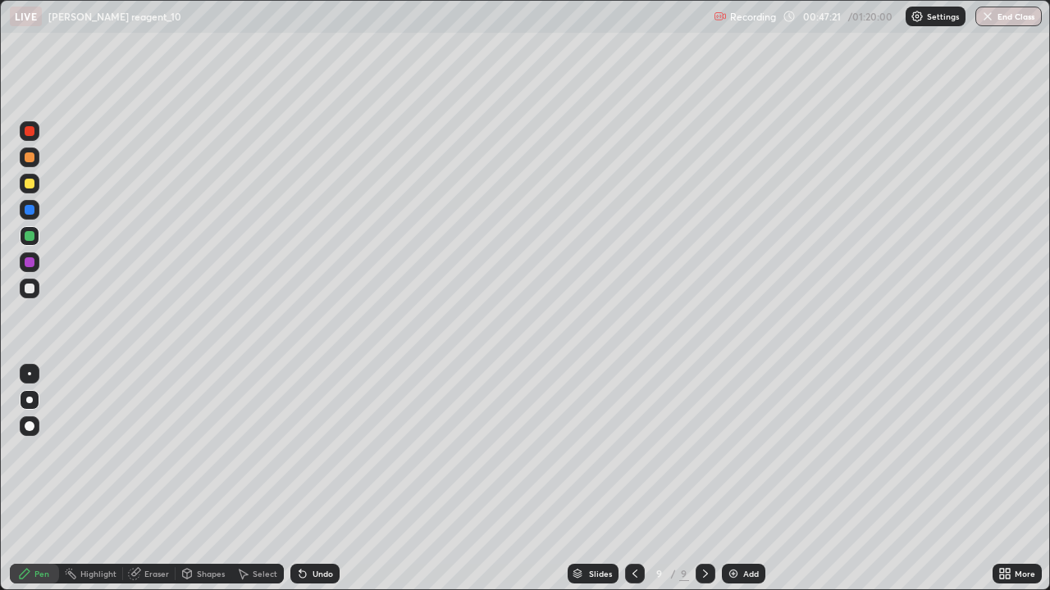
click at [307, 479] on div "Undo" at bounding box center [314, 574] width 49 height 20
click at [310, 479] on div "Undo" at bounding box center [314, 574] width 49 height 20
click at [733, 479] on img at bounding box center [733, 573] width 13 height 13
click at [210, 479] on div "Shapes" at bounding box center [203, 574] width 56 height 20
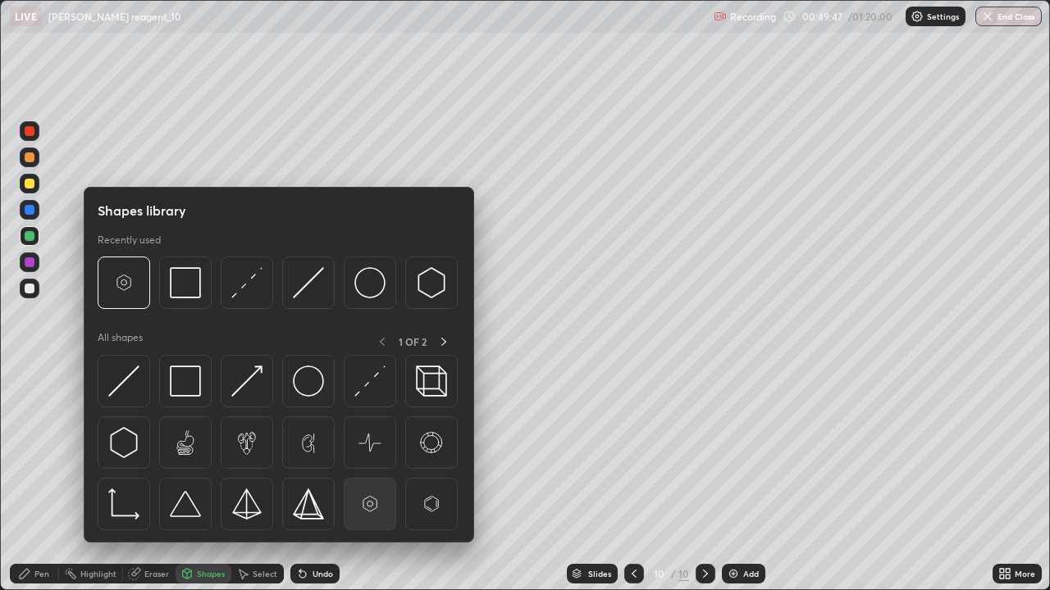
click at [367, 479] on img at bounding box center [369, 504] width 31 height 31
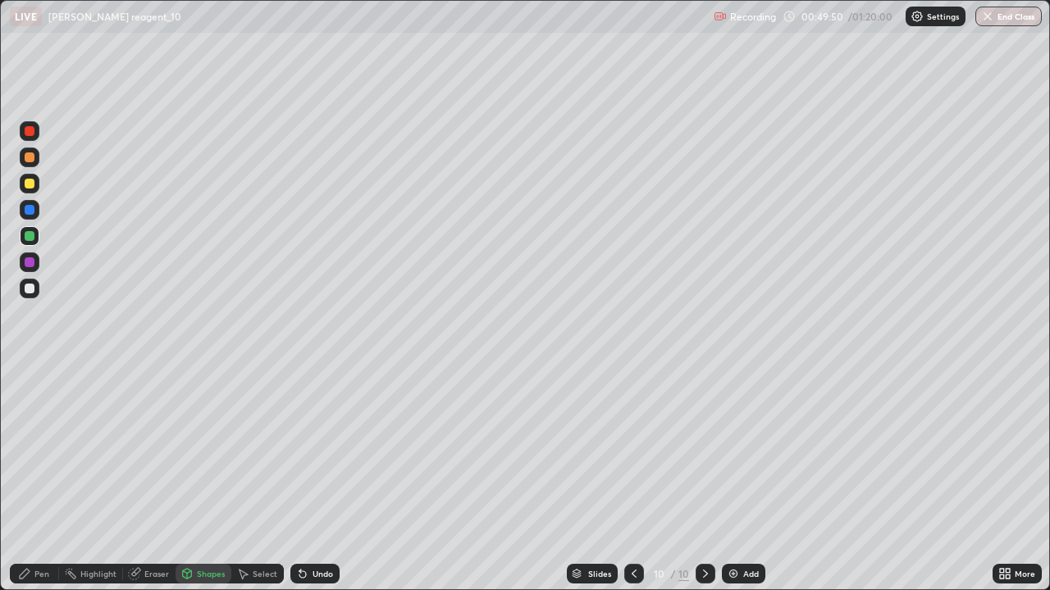
click at [42, 479] on div "Pen" at bounding box center [34, 574] width 49 height 20
click at [27, 287] on div at bounding box center [30, 289] width 10 height 10
click at [325, 479] on div "Undo" at bounding box center [314, 574] width 49 height 20
click at [303, 479] on icon at bounding box center [302, 573] width 13 height 13
click at [305, 479] on icon at bounding box center [302, 573] width 13 height 13
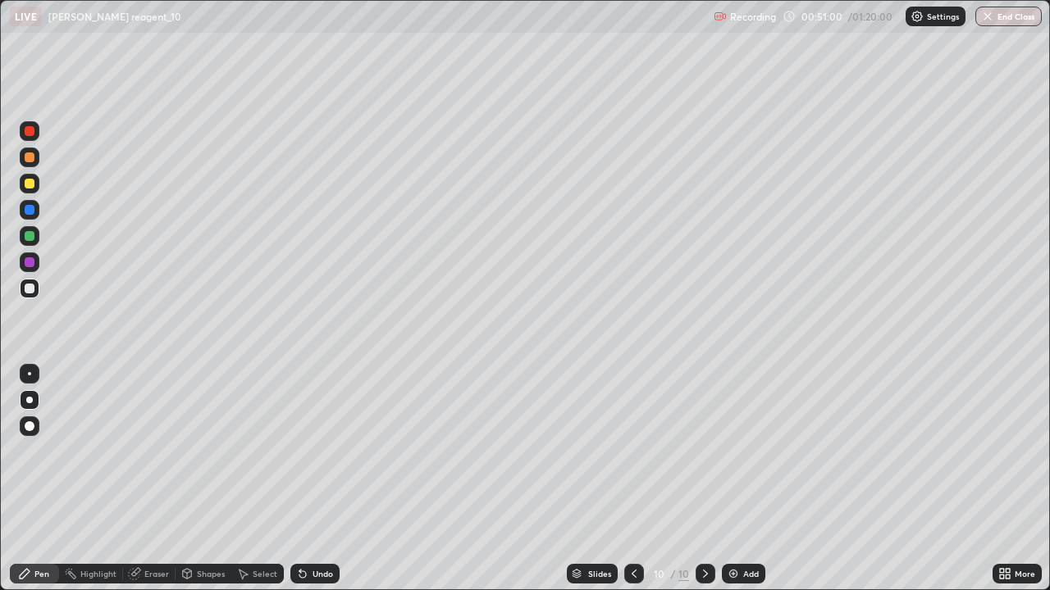
click at [309, 479] on div "Undo" at bounding box center [314, 574] width 49 height 20
click at [312, 479] on div "Undo" at bounding box center [322, 574] width 21 height 8
click at [313, 479] on div "Undo" at bounding box center [322, 574] width 21 height 8
click at [317, 479] on div "Undo" at bounding box center [314, 574] width 49 height 20
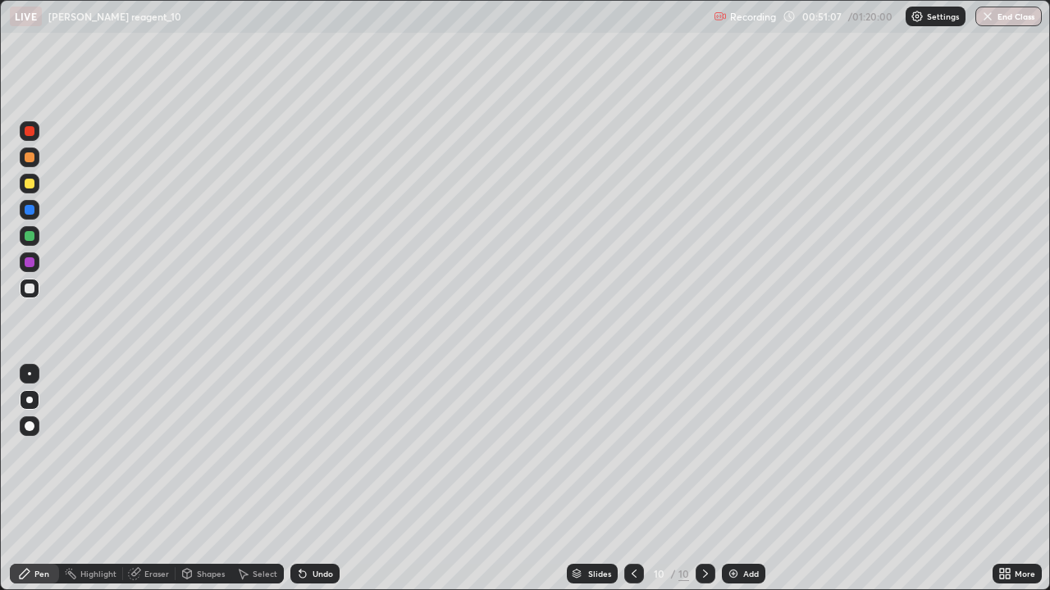
click at [164, 479] on div "Eraser" at bounding box center [156, 574] width 25 height 8
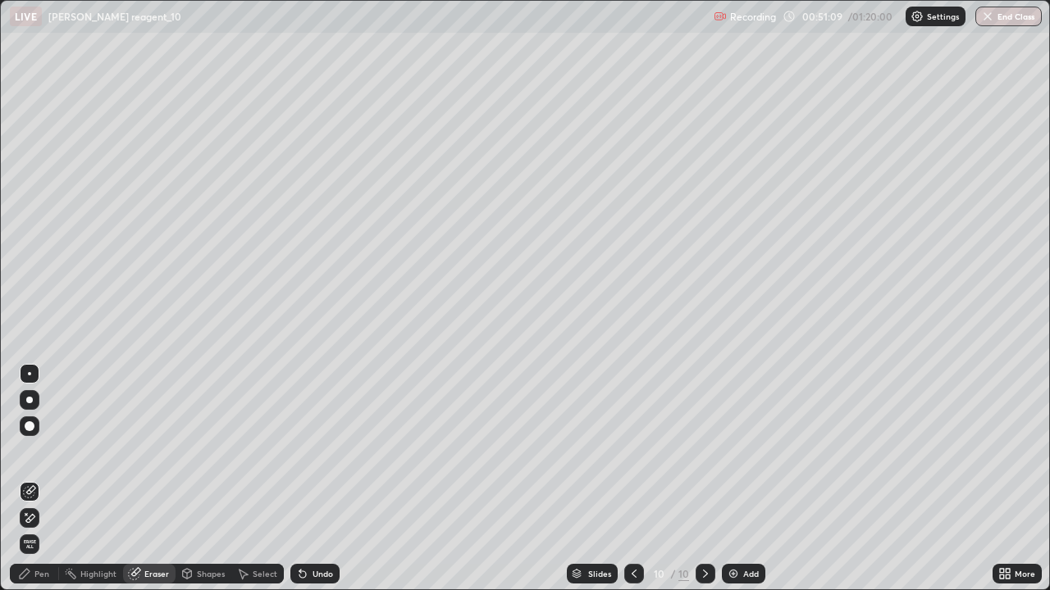
click at [50, 479] on div "Pen" at bounding box center [34, 574] width 49 height 20
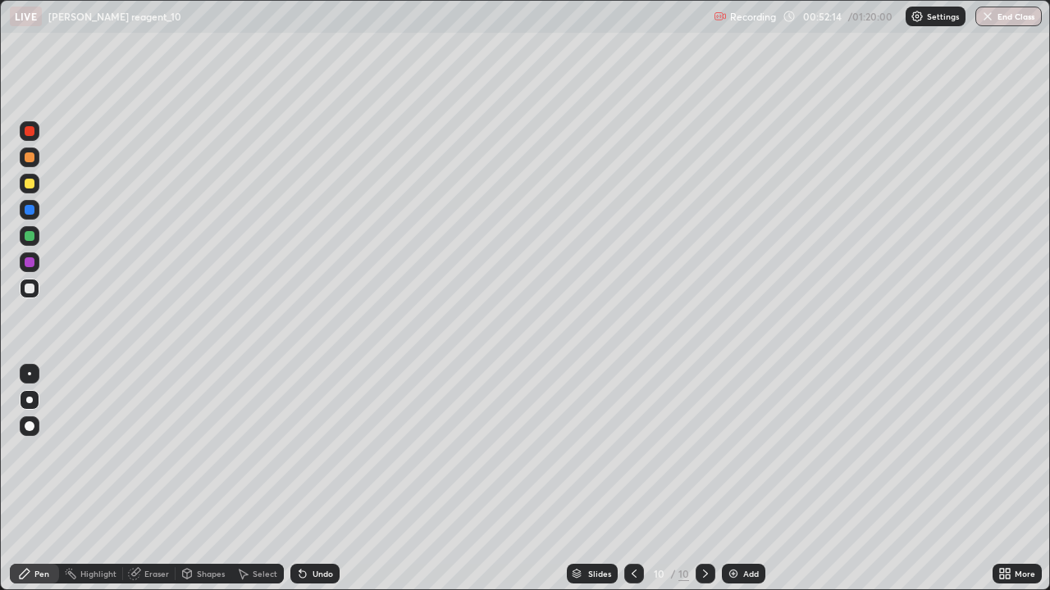
click at [332, 479] on div "Undo" at bounding box center [314, 574] width 49 height 20
click at [326, 479] on div "Undo" at bounding box center [322, 574] width 21 height 8
click at [736, 479] on img at bounding box center [733, 573] width 13 height 13
click at [28, 205] on div at bounding box center [30, 210] width 10 height 10
click at [30, 185] on div at bounding box center [30, 184] width 10 height 10
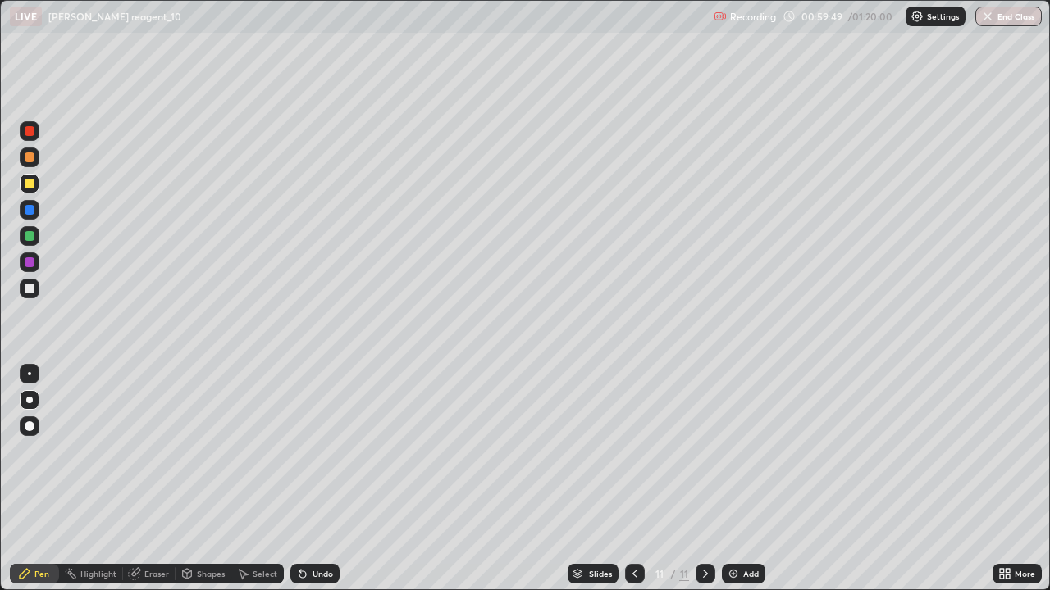
click at [731, 479] on img at bounding box center [733, 573] width 13 height 13
click at [317, 479] on div "Undo" at bounding box center [322, 574] width 21 height 8
click at [321, 479] on div "Undo" at bounding box center [322, 574] width 21 height 8
click at [317, 479] on div "Undo" at bounding box center [322, 574] width 21 height 8
click at [313, 479] on div "Undo" at bounding box center [322, 574] width 21 height 8
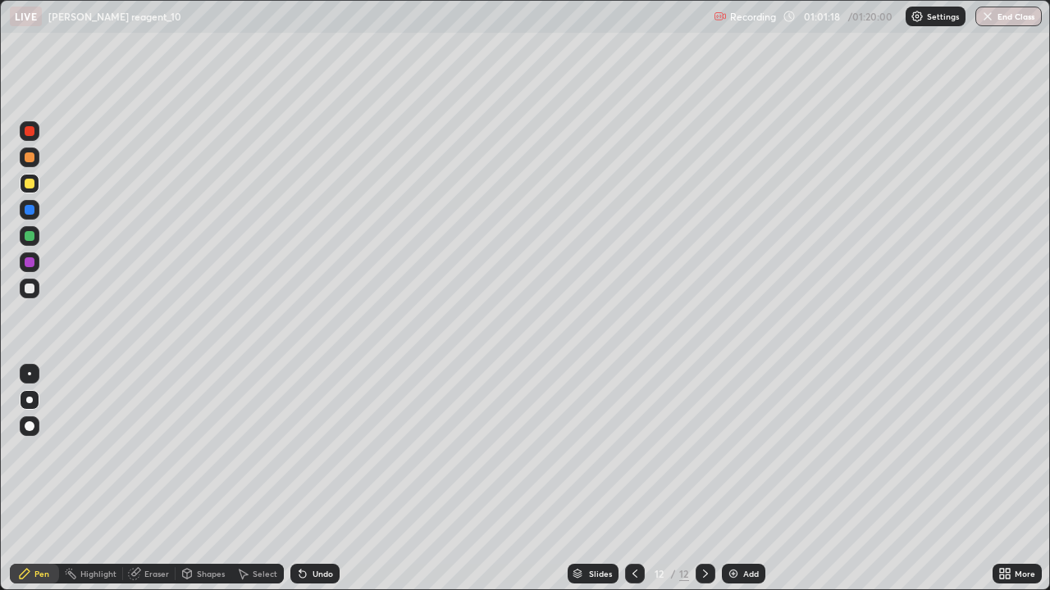
click at [313, 479] on div "Undo" at bounding box center [322, 574] width 21 height 8
click at [319, 479] on div "Undo" at bounding box center [322, 574] width 21 height 8
click at [34, 289] on div at bounding box center [30, 289] width 20 height 20
click at [324, 479] on div "Undo" at bounding box center [322, 574] width 21 height 8
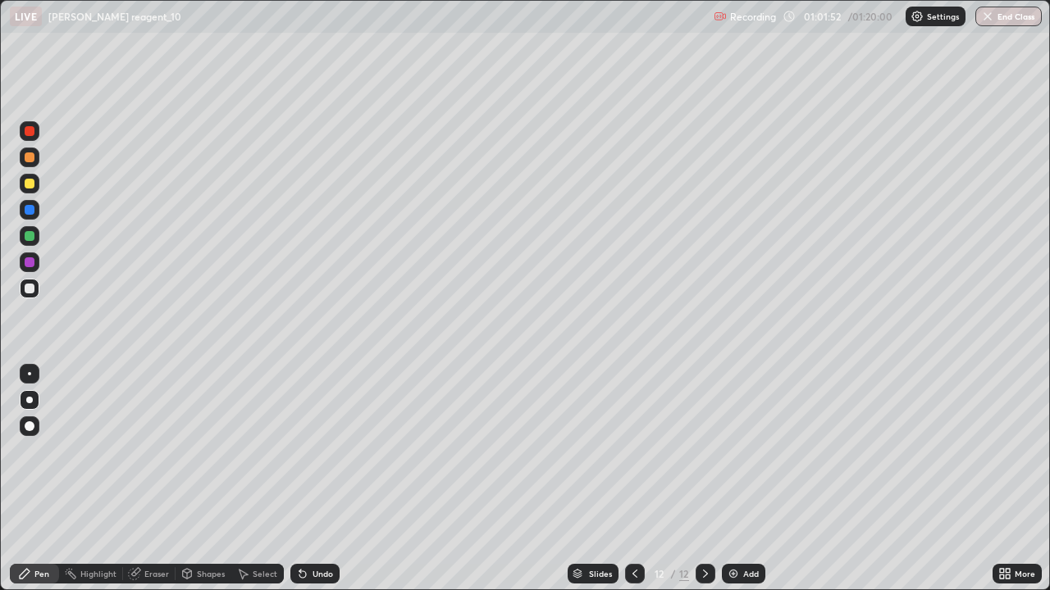
click at [328, 479] on div "Undo" at bounding box center [322, 574] width 21 height 8
click at [334, 479] on div "Undo" at bounding box center [314, 574] width 49 height 20
click at [30, 262] on div at bounding box center [30, 262] width 10 height 10
click at [333, 479] on div "Undo" at bounding box center [314, 574] width 49 height 20
click at [332, 479] on div "Undo" at bounding box center [314, 574] width 49 height 20
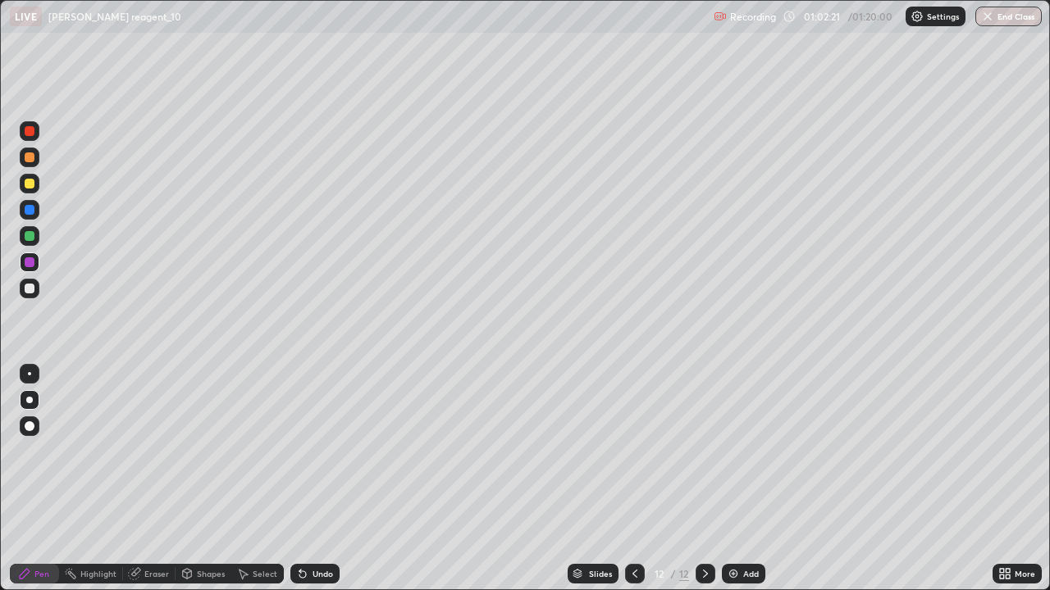
click at [332, 479] on div "Undo" at bounding box center [314, 574] width 49 height 20
click at [329, 479] on div "Undo" at bounding box center [314, 574] width 49 height 20
click at [333, 479] on div "Undo" at bounding box center [314, 574] width 49 height 20
click at [736, 479] on img at bounding box center [733, 573] width 13 height 13
click at [34, 290] on div at bounding box center [30, 289] width 10 height 10
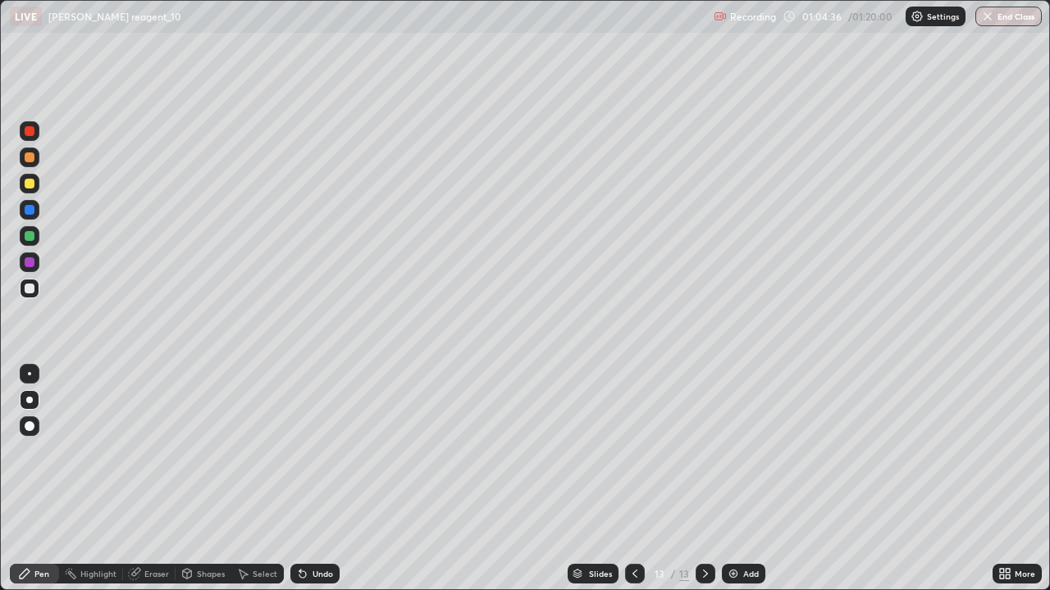
click at [323, 479] on div "Undo" at bounding box center [314, 574] width 49 height 20
click at [320, 479] on div "Undo" at bounding box center [322, 574] width 21 height 8
click at [336, 479] on div "Undo" at bounding box center [314, 574] width 49 height 20
click at [636, 479] on icon at bounding box center [634, 573] width 13 height 13
click at [702, 479] on icon at bounding box center [705, 573] width 13 height 13
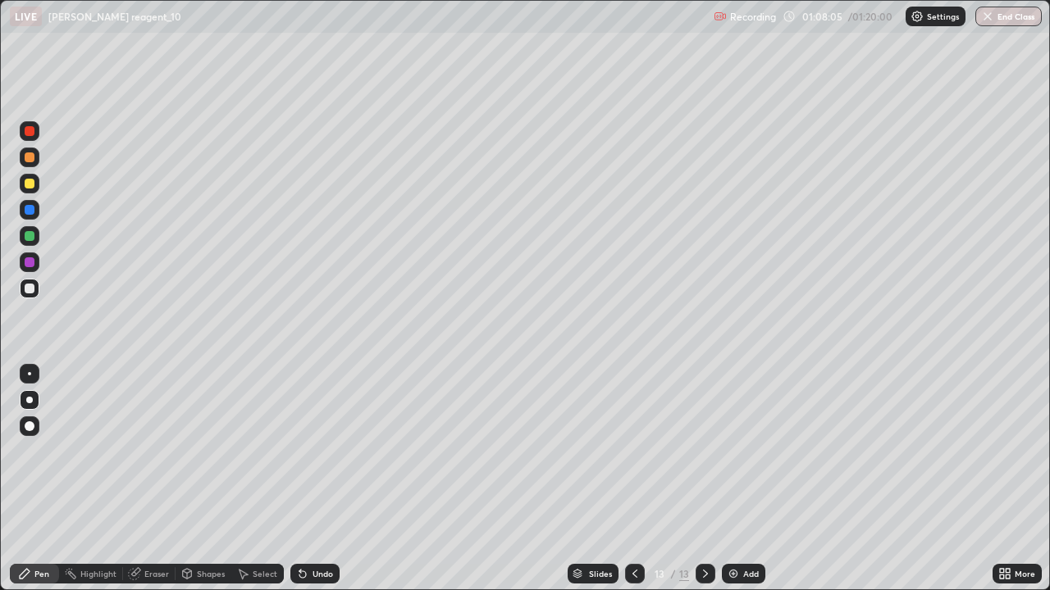
click at [158, 479] on div "Eraser" at bounding box center [156, 574] width 25 height 8
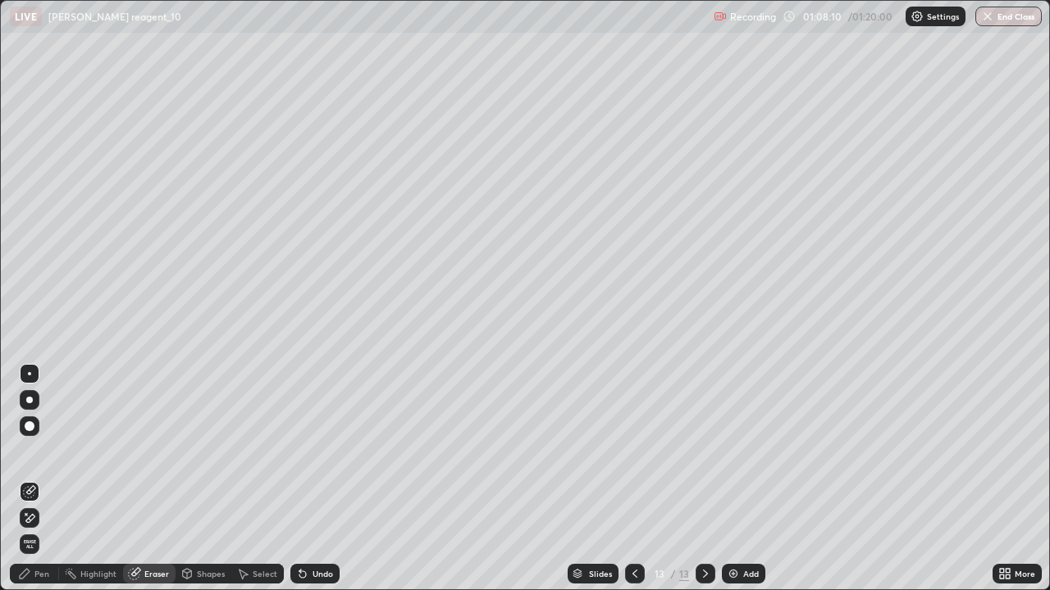
click at [324, 479] on div "Undo" at bounding box center [322, 574] width 21 height 8
click at [203, 479] on div "Shapes" at bounding box center [211, 574] width 28 height 8
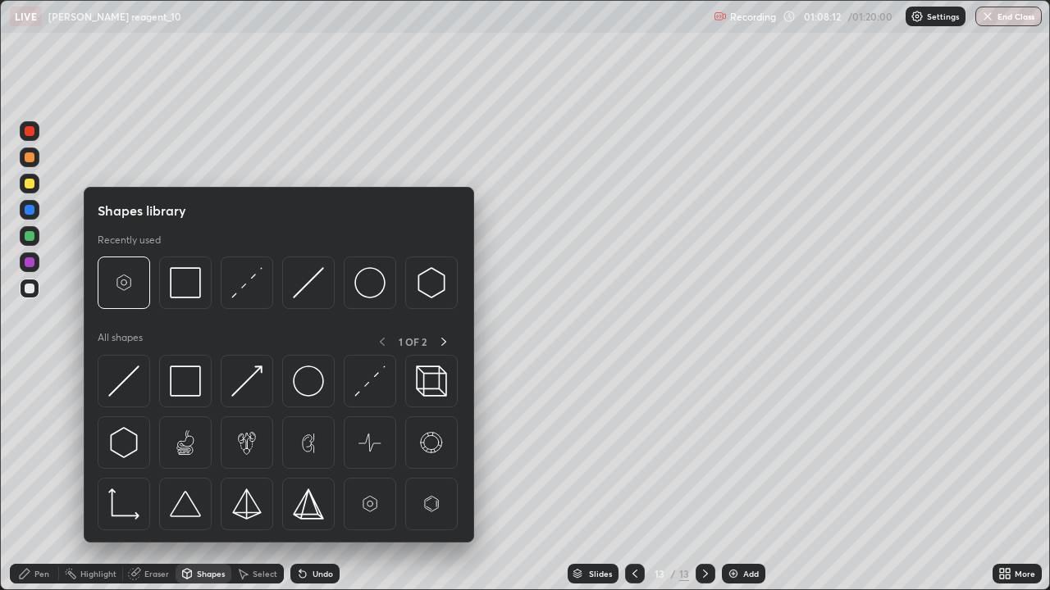
click at [162, 479] on div "Eraser" at bounding box center [156, 574] width 25 height 8
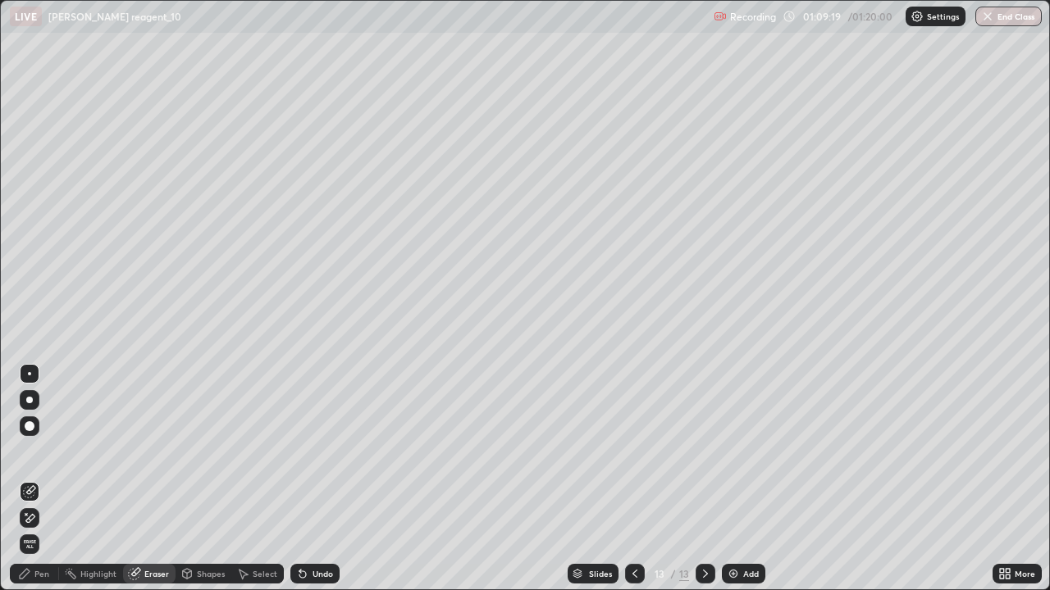
click at [739, 479] on div "Add" at bounding box center [743, 574] width 43 height 20
click at [41, 479] on div "Pen" at bounding box center [41, 574] width 15 height 8
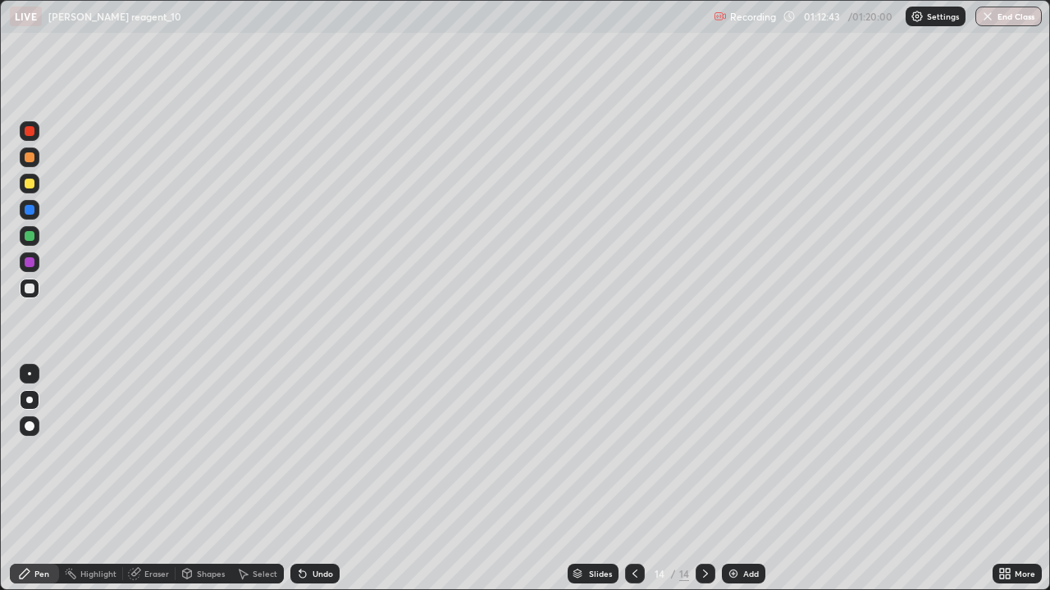
click at [736, 479] on img at bounding box center [733, 573] width 13 height 13
click at [31, 180] on div at bounding box center [30, 184] width 10 height 10
click at [749, 479] on div "Add" at bounding box center [751, 574] width 16 height 8
click at [215, 479] on div "Shapes" at bounding box center [211, 574] width 28 height 8
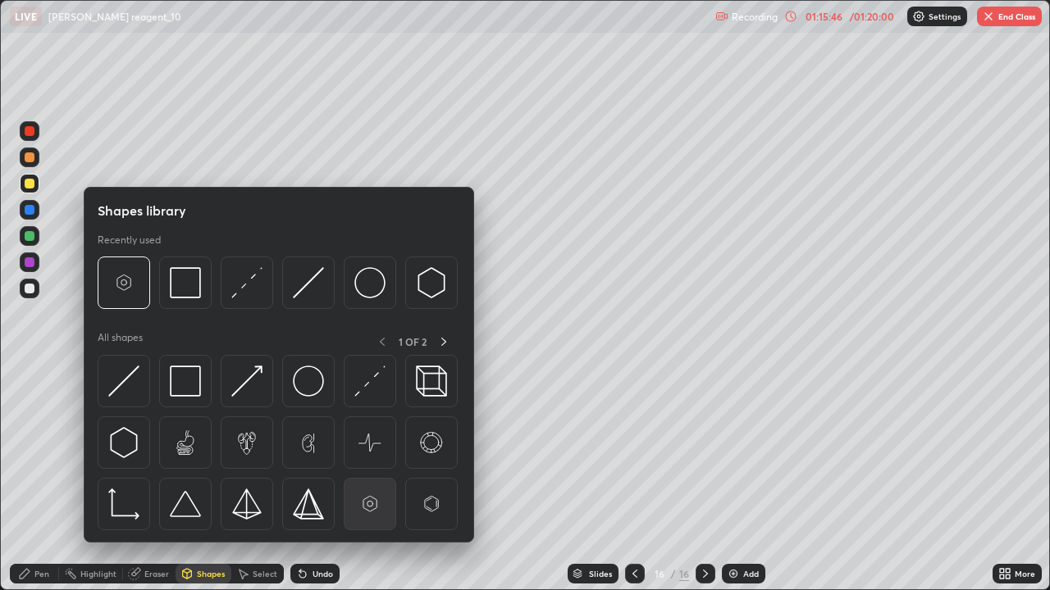
click at [368, 479] on img at bounding box center [369, 504] width 31 height 31
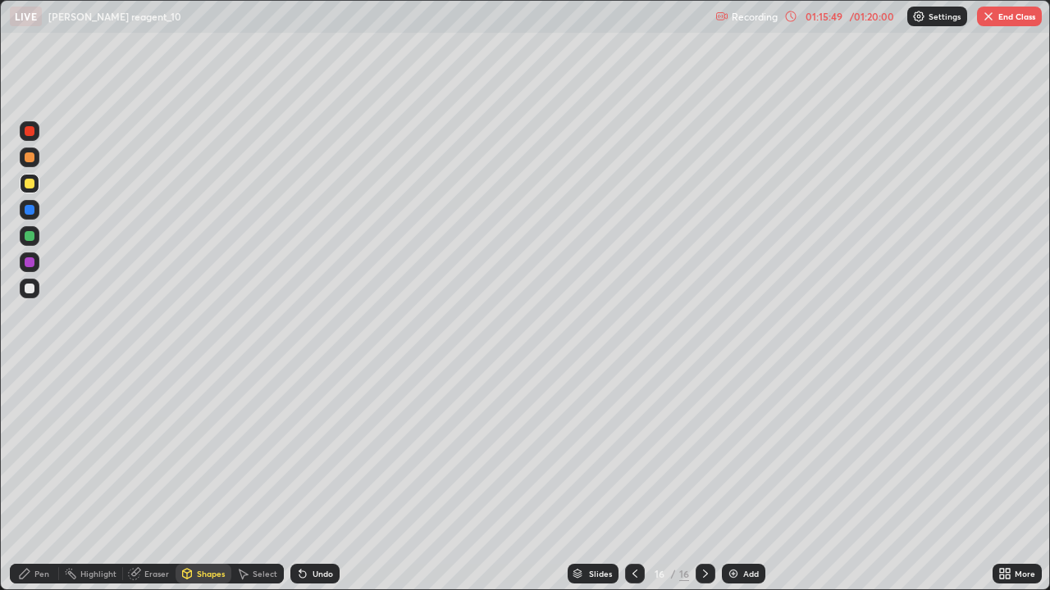
click at [44, 479] on div "Pen" at bounding box center [41, 574] width 15 height 8
click at [330, 479] on div "Undo" at bounding box center [322, 574] width 21 height 8
click at [314, 479] on div "Undo" at bounding box center [314, 574] width 49 height 20
click at [317, 479] on div "Undo" at bounding box center [314, 574] width 49 height 20
click at [317, 479] on div "Undo" at bounding box center [322, 574] width 21 height 8
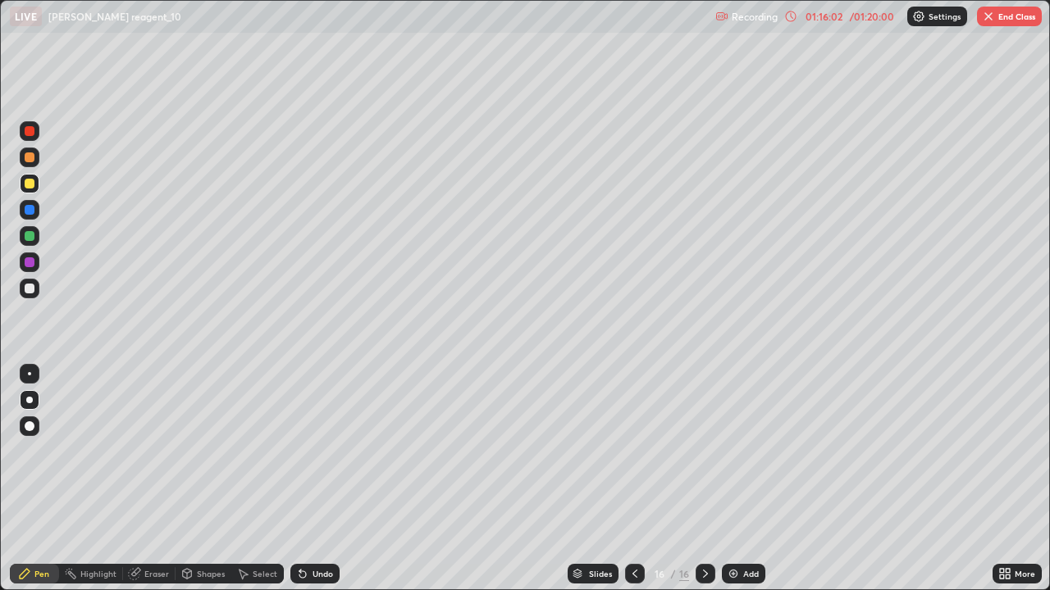
click at [328, 479] on div "Undo" at bounding box center [322, 574] width 21 height 8
click at [312, 479] on div "Undo" at bounding box center [314, 574] width 49 height 20
click at [323, 479] on div "Undo" at bounding box center [322, 574] width 21 height 8
click at [325, 479] on div "Undo" at bounding box center [322, 574] width 21 height 8
click at [386, 479] on div "Slides 16 / 16 Add" at bounding box center [665, 574] width 653 height 33
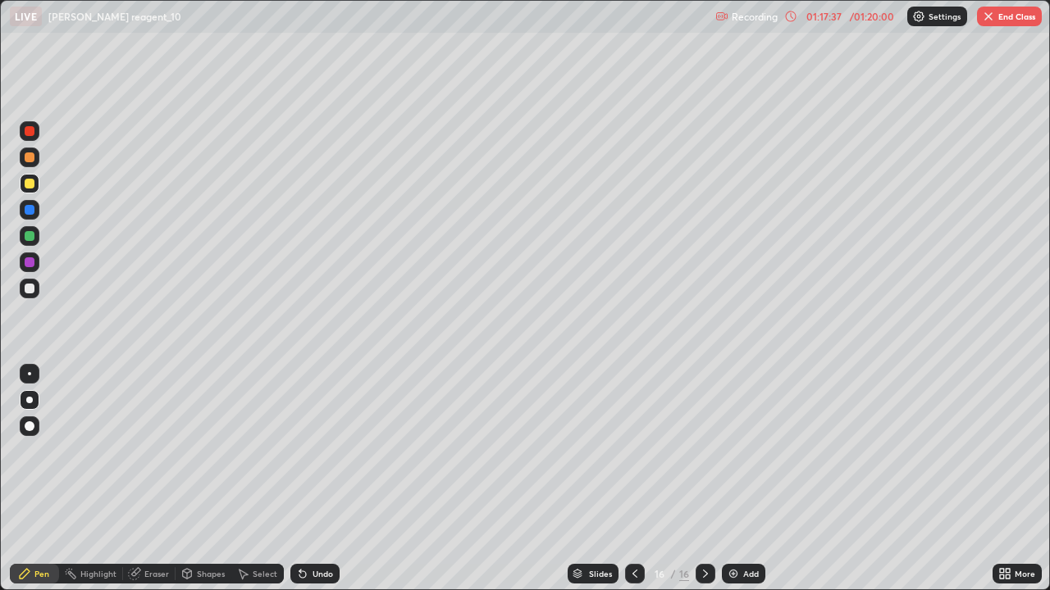
click at [376, 479] on div "Slides 16 / 16 Add" at bounding box center [665, 574] width 653 height 33
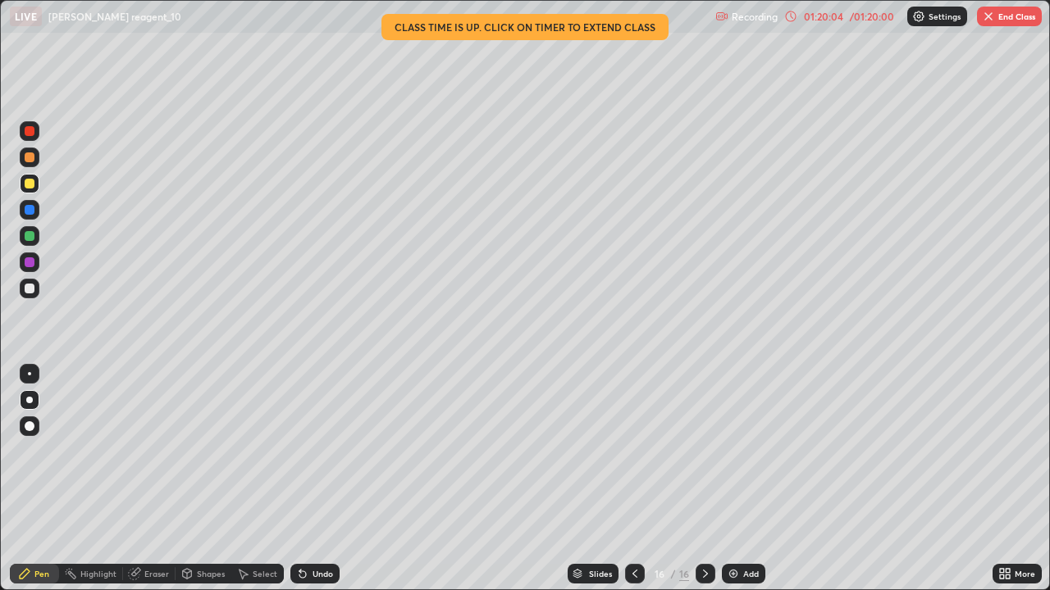
click at [854, 17] on div "/ 01:20:00" at bounding box center [871, 16] width 51 height 10
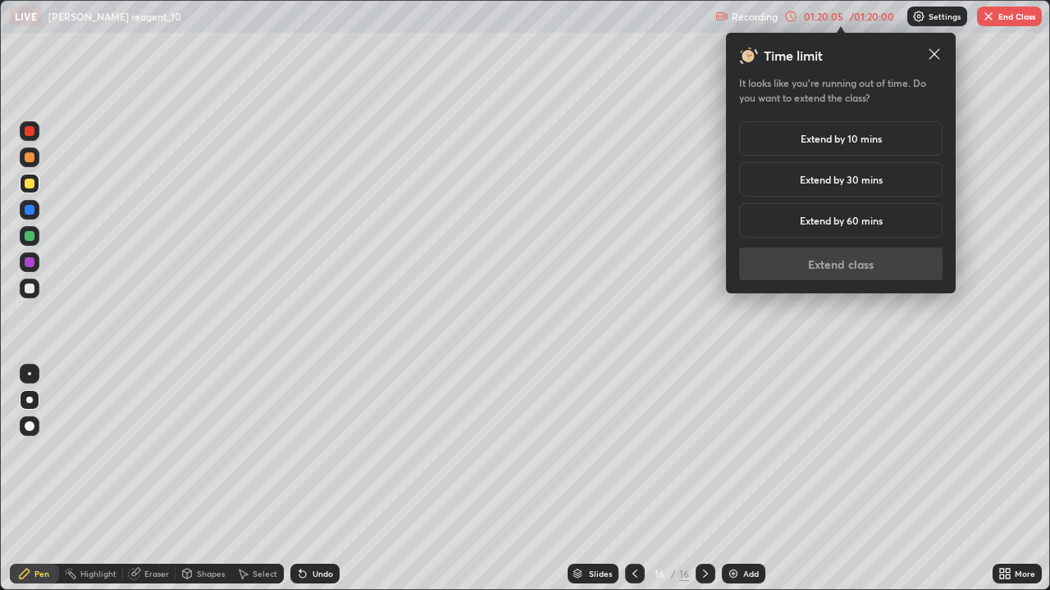
click at [858, 134] on h5 "Extend by 10 mins" at bounding box center [840, 138] width 81 height 15
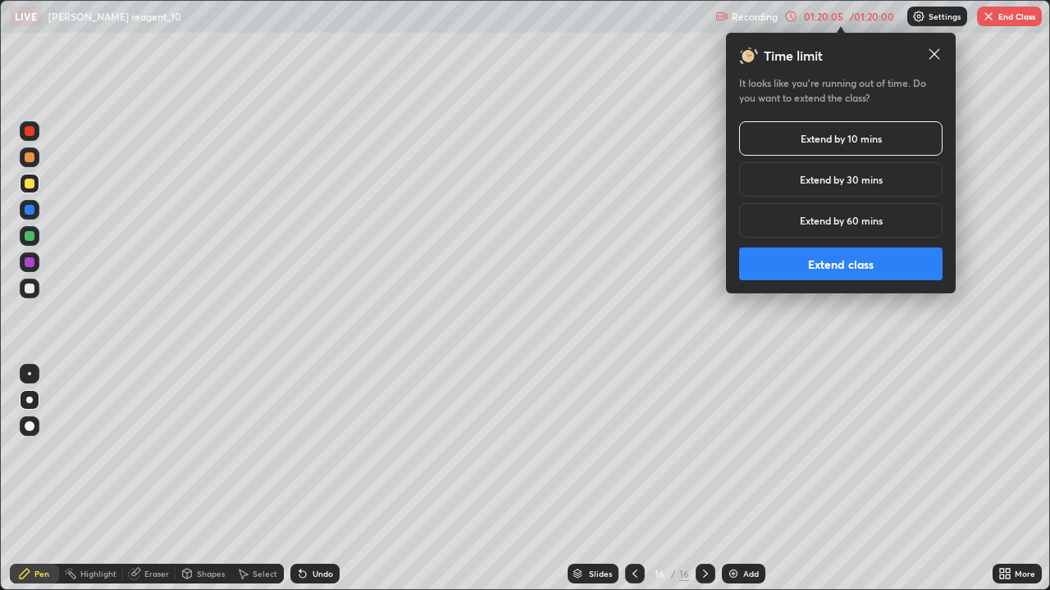
click at [832, 271] on button "Extend class" at bounding box center [840, 264] width 203 height 33
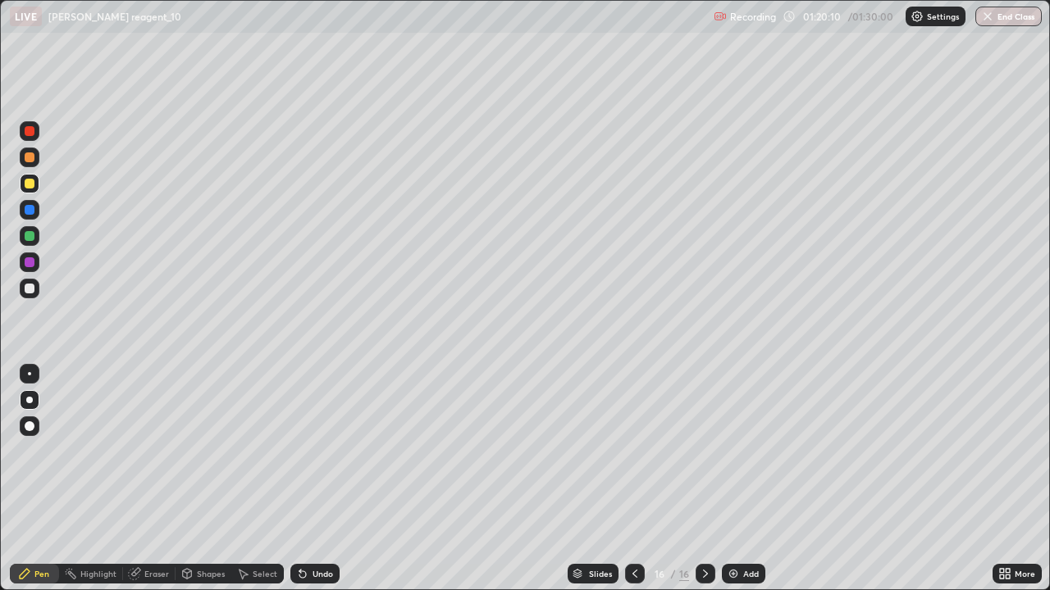
click at [37, 155] on div at bounding box center [30, 158] width 20 height 20
click at [38, 269] on div at bounding box center [30, 263] width 20 height 20
click at [33, 290] on div at bounding box center [30, 289] width 10 height 10
click at [321, 479] on div "Undo" at bounding box center [314, 574] width 49 height 20
click at [324, 479] on div "Undo" at bounding box center [322, 574] width 21 height 8
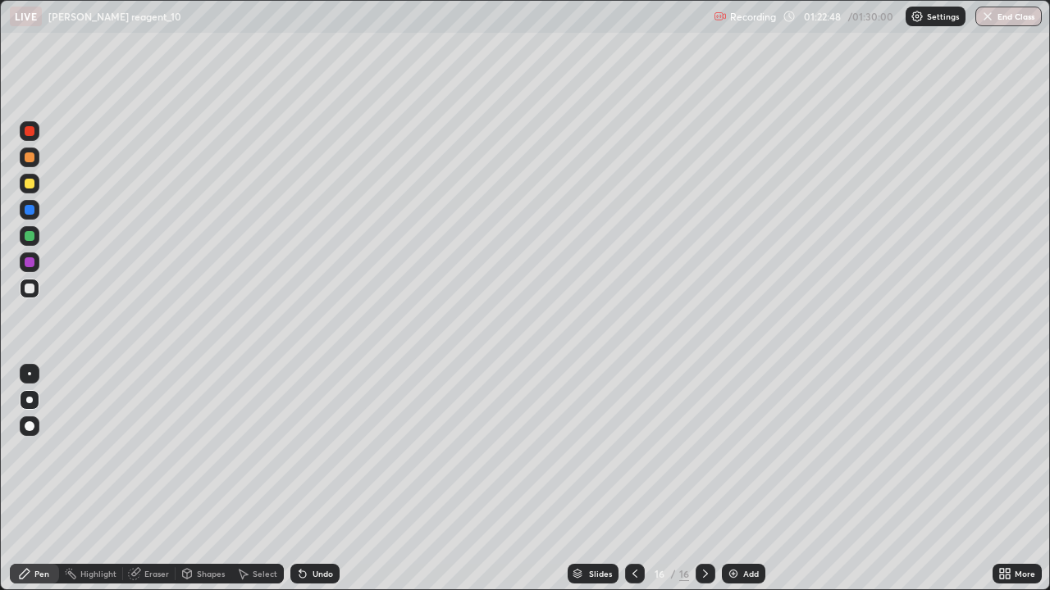
click at [741, 479] on div "Add" at bounding box center [743, 574] width 43 height 20
click at [323, 479] on div "Undo" at bounding box center [314, 574] width 49 height 20
click at [37, 184] on div at bounding box center [30, 184] width 20 height 20
click at [335, 479] on div "Undo" at bounding box center [314, 574] width 49 height 20
click at [146, 479] on div "Eraser" at bounding box center [149, 574] width 52 height 20
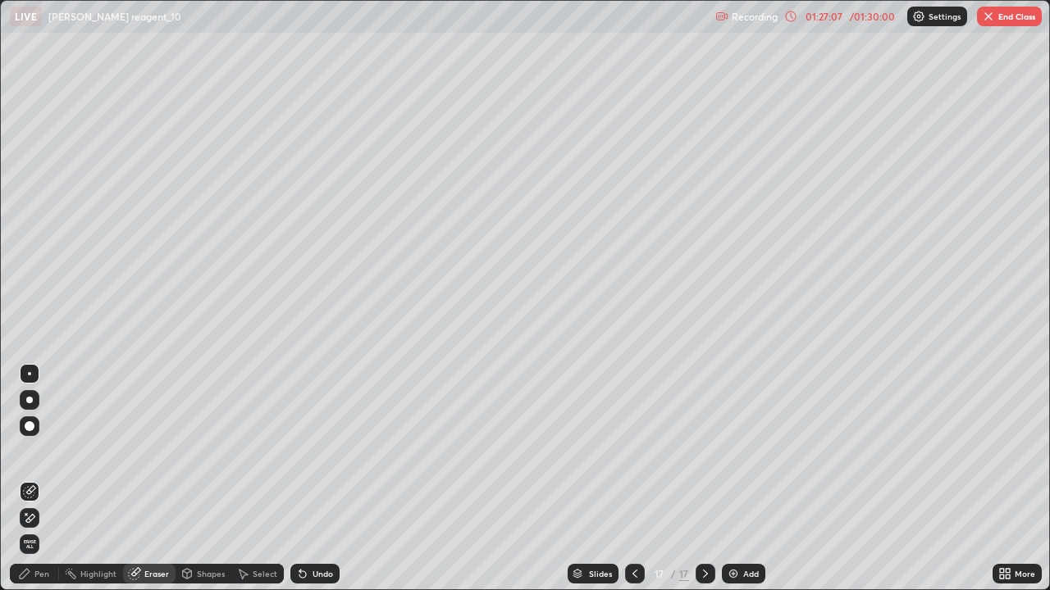
click at [43, 479] on div "Pen" at bounding box center [34, 574] width 49 height 20
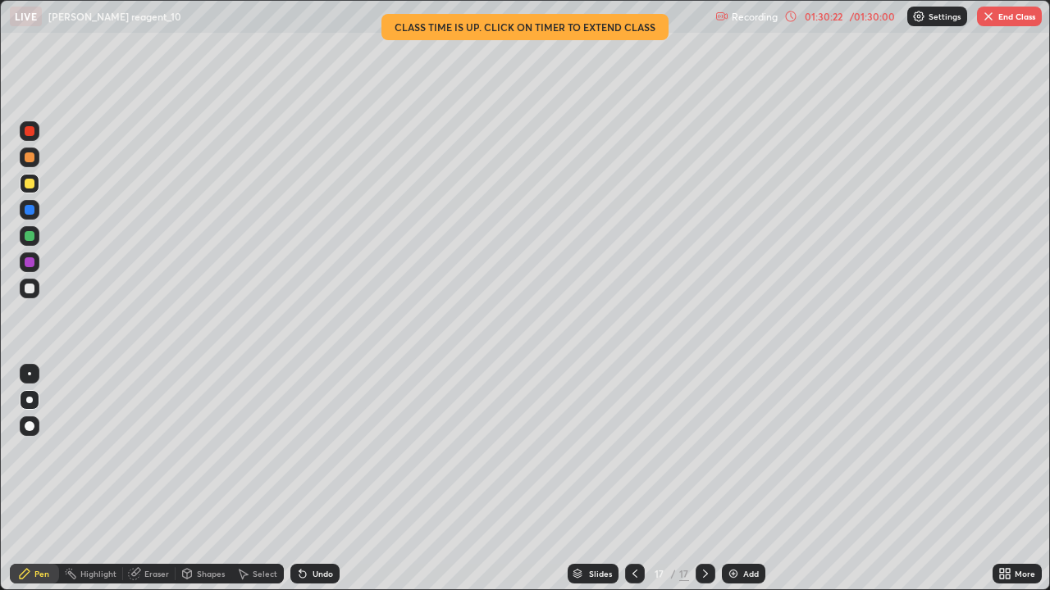
click at [856, 21] on div "/ 01:30:00" at bounding box center [871, 16] width 51 height 10
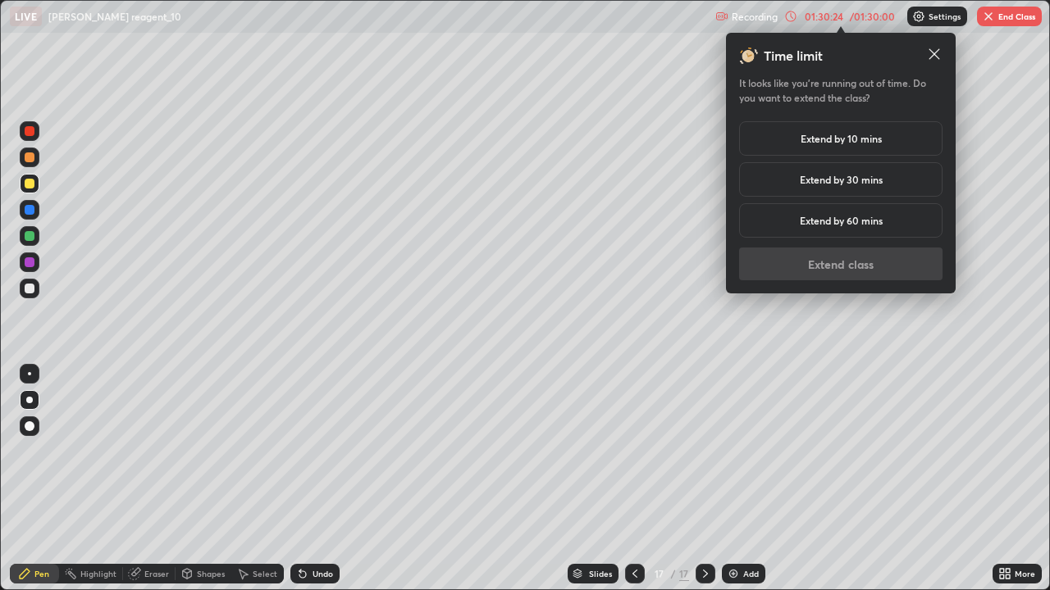
click at [887, 149] on div "Extend by 10 mins" at bounding box center [840, 138] width 203 height 34
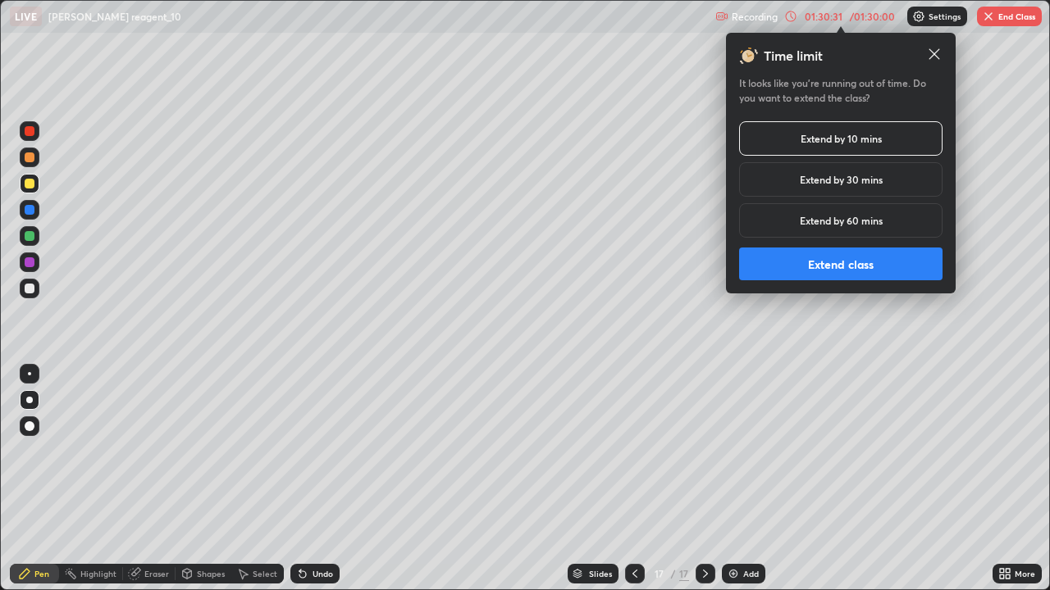
click at [874, 222] on h5 "Extend by 60 mins" at bounding box center [841, 220] width 83 height 15
click at [899, 184] on div "Extend by 30 mins" at bounding box center [840, 179] width 203 height 34
click at [940, 62] on icon at bounding box center [934, 54] width 16 height 16
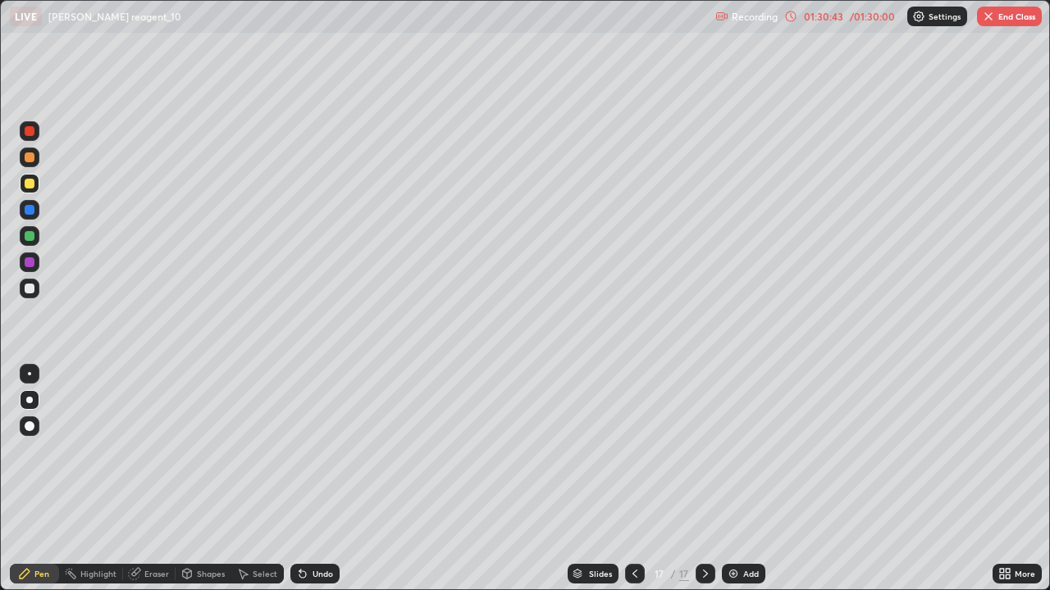
click at [877, 16] on div "/ 01:30:00" at bounding box center [871, 16] width 51 height 10
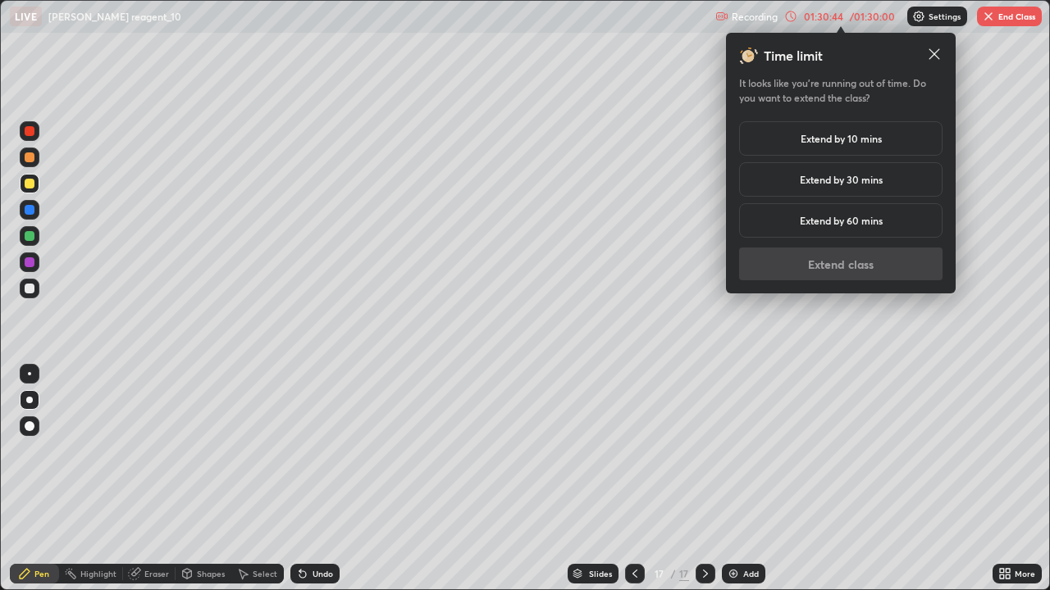
click at [816, 225] on h5 "Extend by 60 mins" at bounding box center [841, 220] width 83 height 15
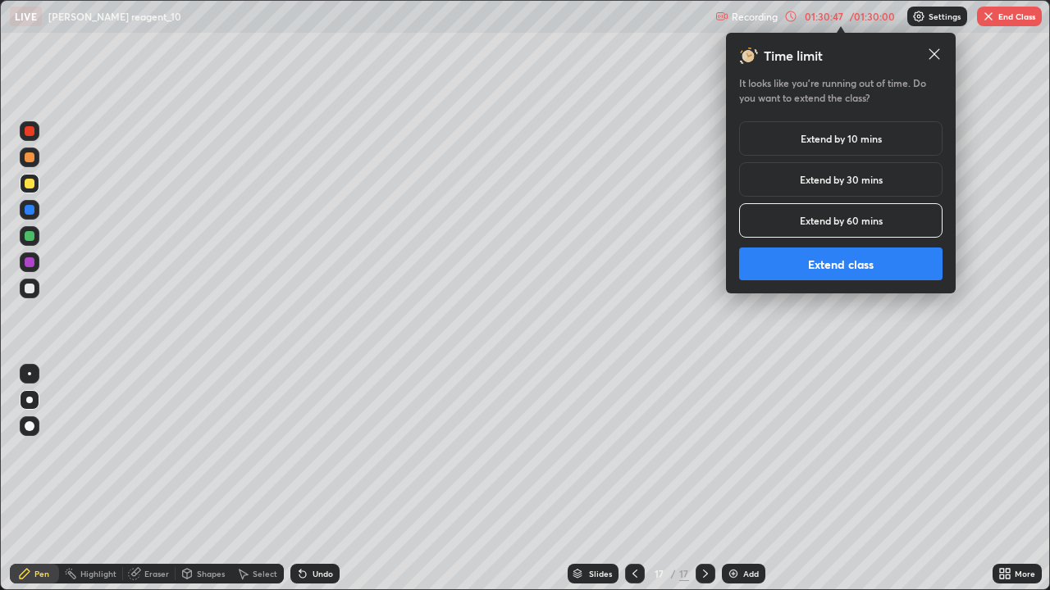
click at [326, 479] on div "Undo" at bounding box center [322, 574] width 21 height 8
click at [934, 59] on icon at bounding box center [934, 54] width 16 height 16
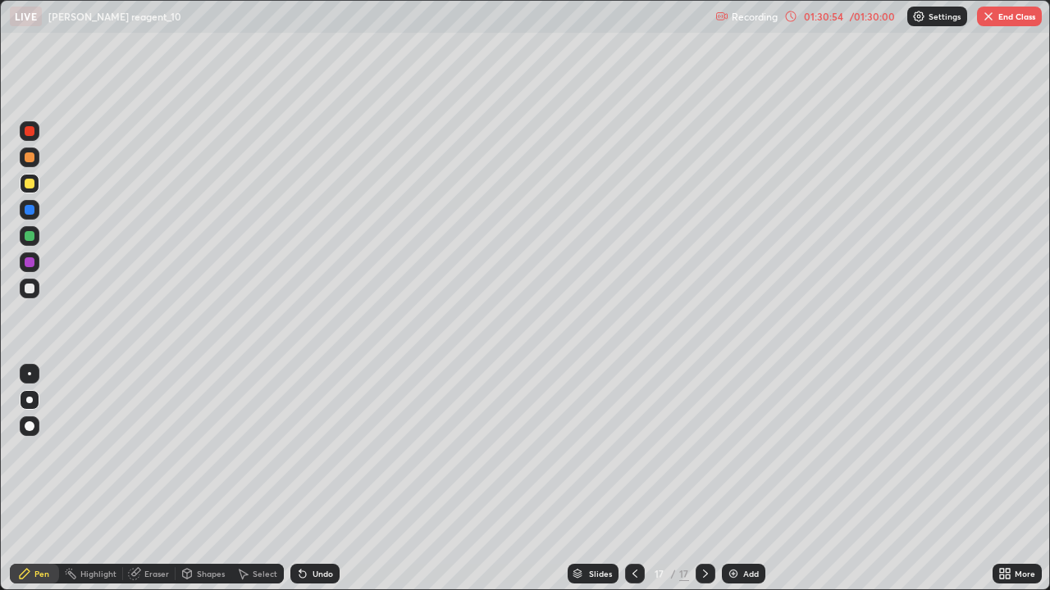
click at [30, 400] on div at bounding box center [29, 400] width 7 height 7
click at [324, 479] on div "Undo" at bounding box center [312, 574] width 56 height 33
click at [205, 479] on div "Shapes" at bounding box center [211, 574] width 28 height 8
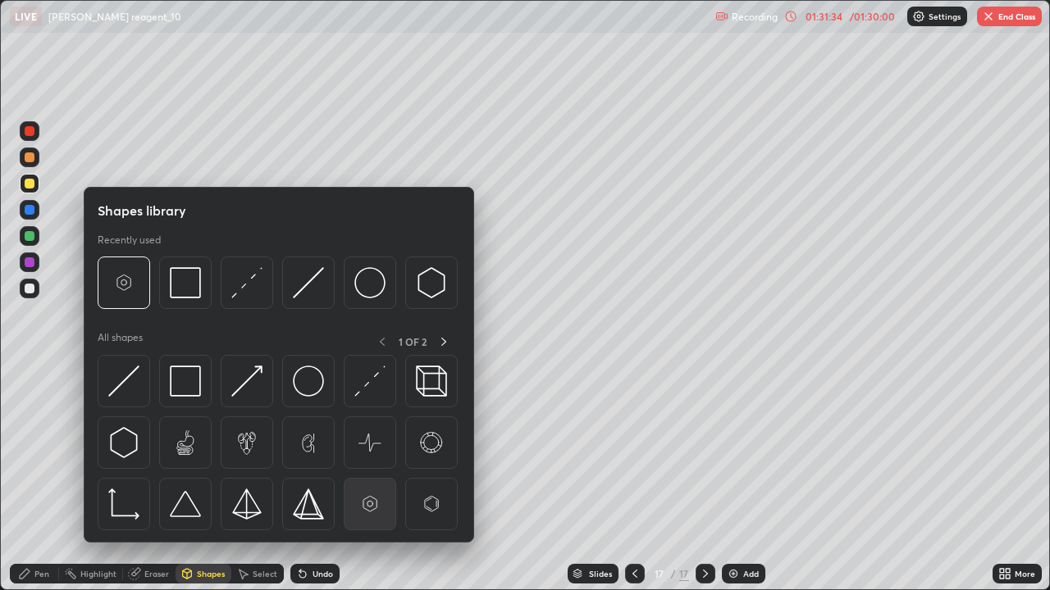
click at [376, 479] on img at bounding box center [369, 504] width 31 height 31
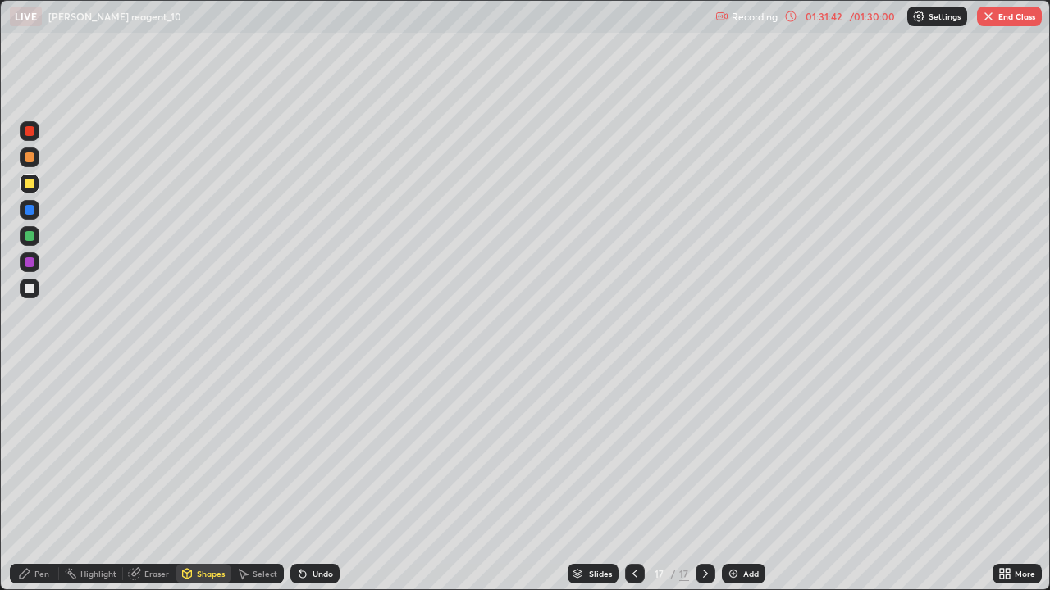
click at [44, 479] on div "Pen" at bounding box center [41, 574] width 15 height 8
click at [28, 285] on div at bounding box center [30, 289] width 10 height 10
click at [30, 265] on div at bounding box center [30, 262] width 10 height 10
click at [28, 238] on div at bounding box center [30, 236] width 10 height 10
click at [31, 216] on div at bounding box center [30, 210] width 20 height 20
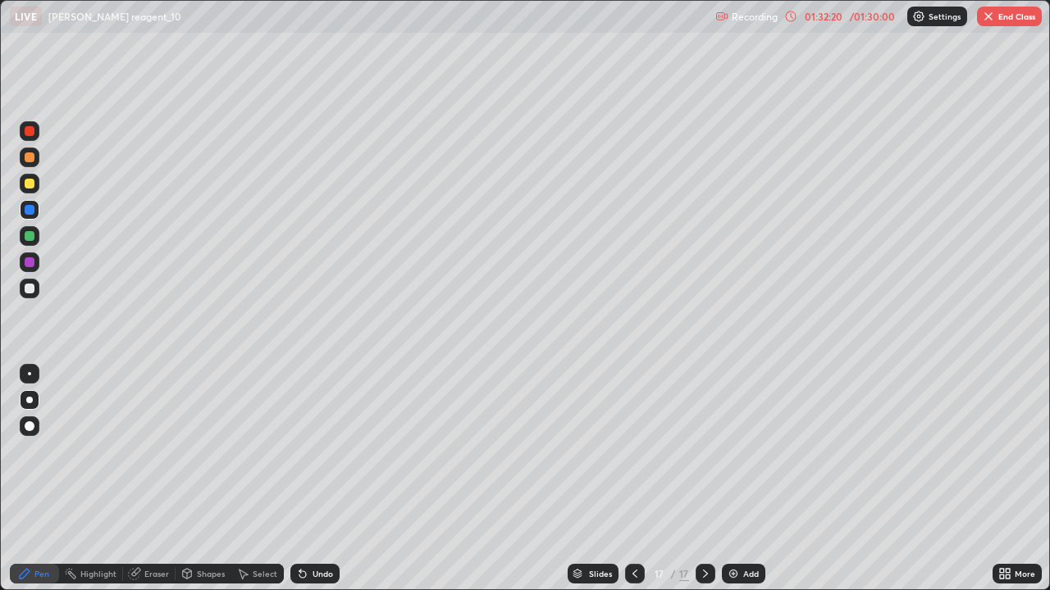
click at [30, 185] on div at bounding box center [30, 184] width 10 height 10
click at [33, 288] on div at bounding box center [30, 289] width 10 height 10
click at [30, 264] on div at bounding box center [30, 262] width 10 height 10
click at [328, 479] on div "Undo" at bounding box center [314, 574] width 49 height 20
click at [325, 479] on div "Undo" at bounding box center [314, 574] width 49 height 20
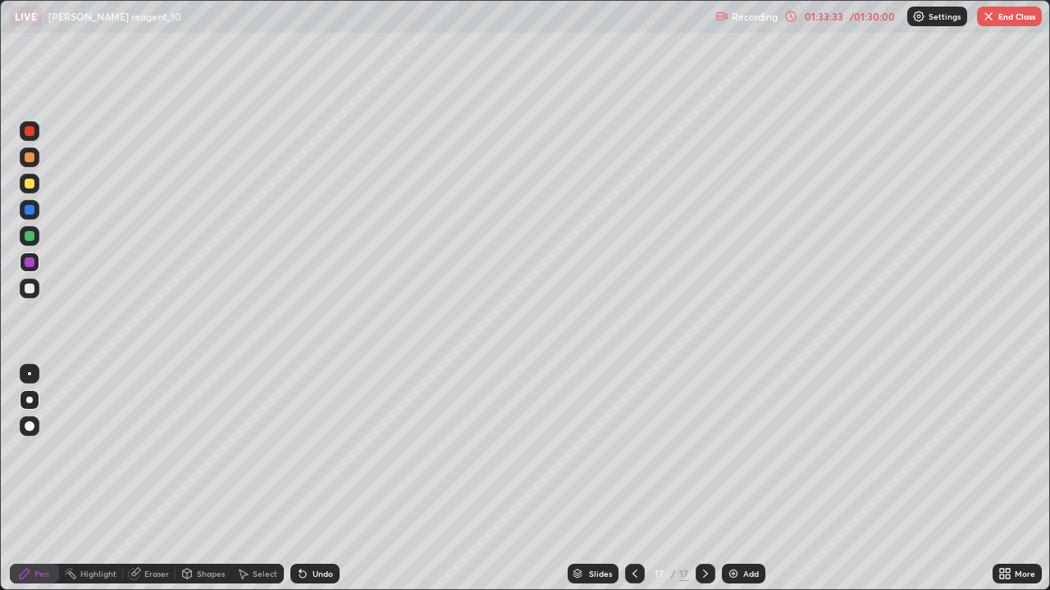
click at [320, 479] on div "Undo" at bounding box center [314, 574] width 49 height 20
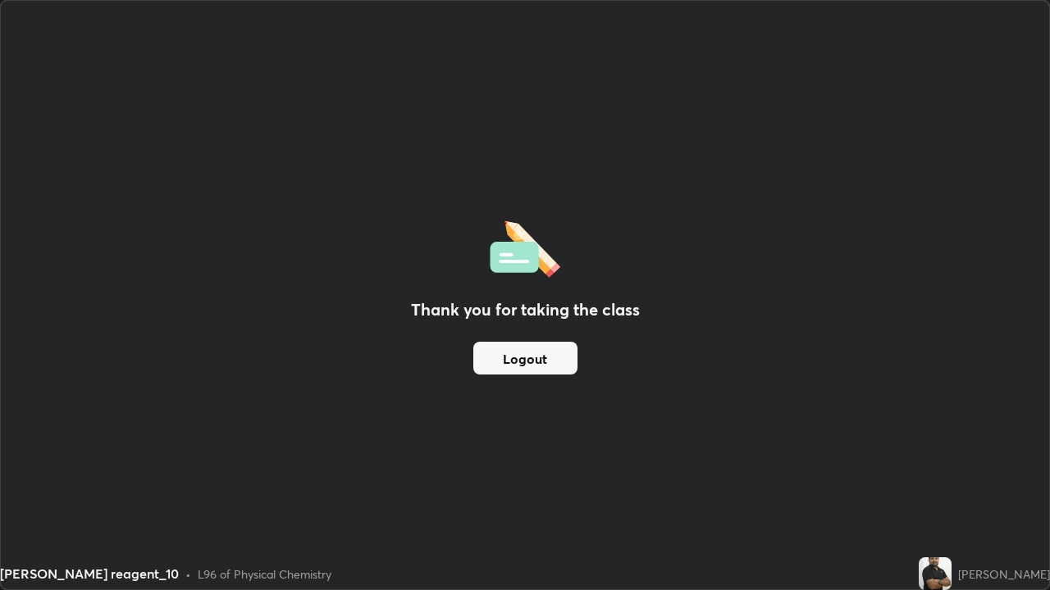
click at [510, 365] on button "Logout" at bounding box center [525, 358] width 104 height 33
click at [508, 371] on button "Logout" at bounding box center [525, 358] width 104 height 33
click at [503, 366] on button "Logout" at bounding box center [525, 358] width 104 height 33
